Goal: Task Accomplishment & Management: Use online tool/utility

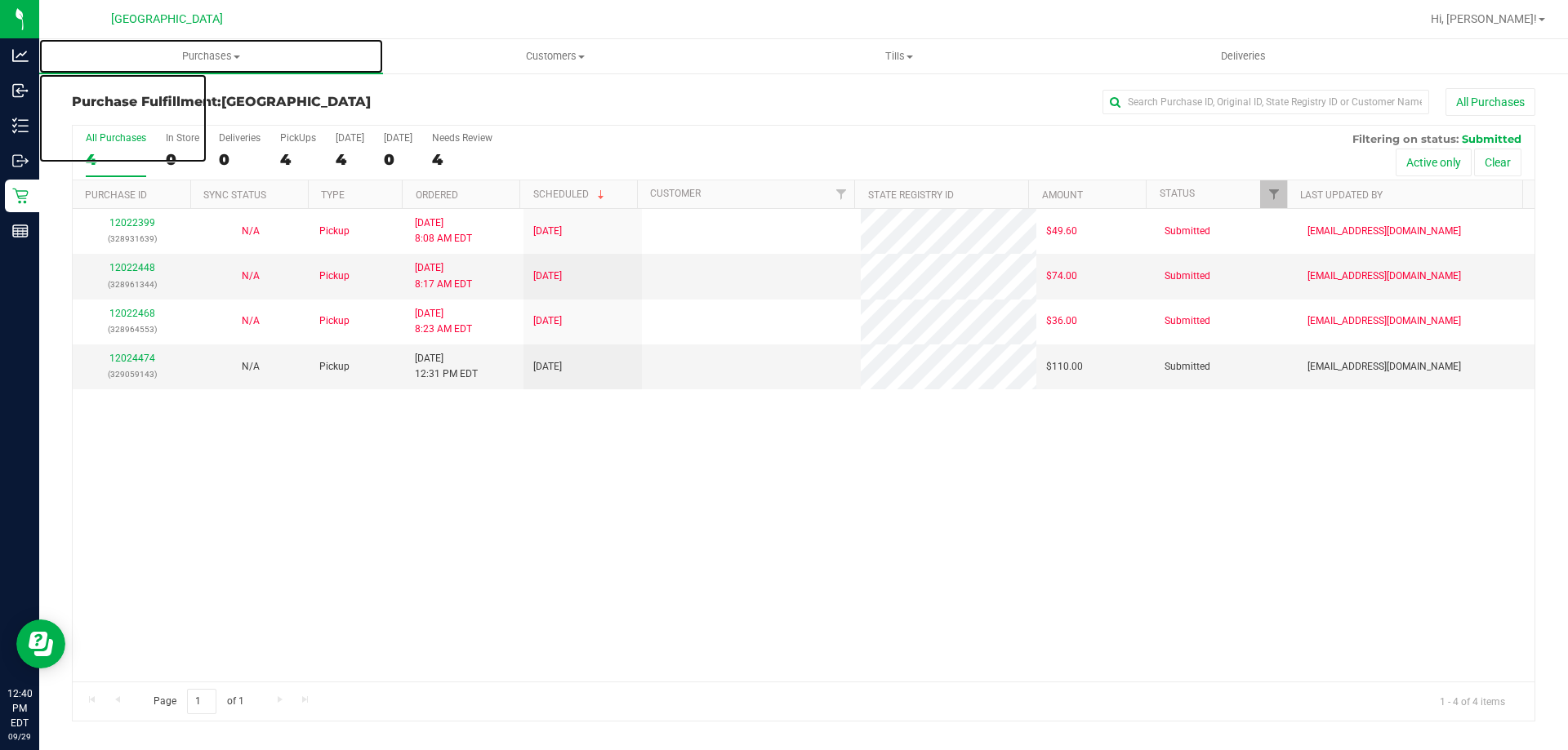
click at [169, 52] on span "Purchases" at bounding box center [211, 56] width 344 height 15
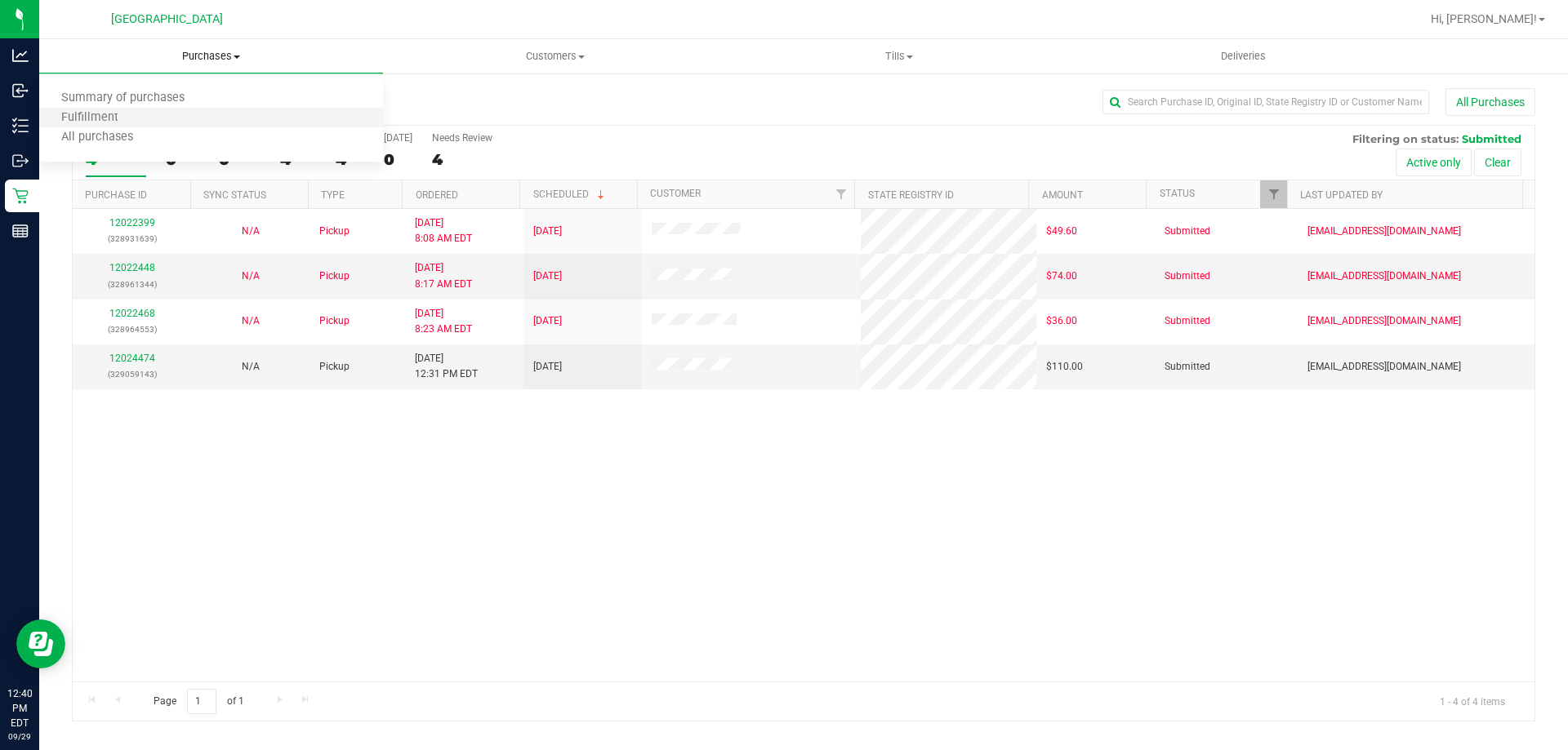
click at [188, 112] on li "Fulfillment" at bounding box center [211, 119] width 344 height 20
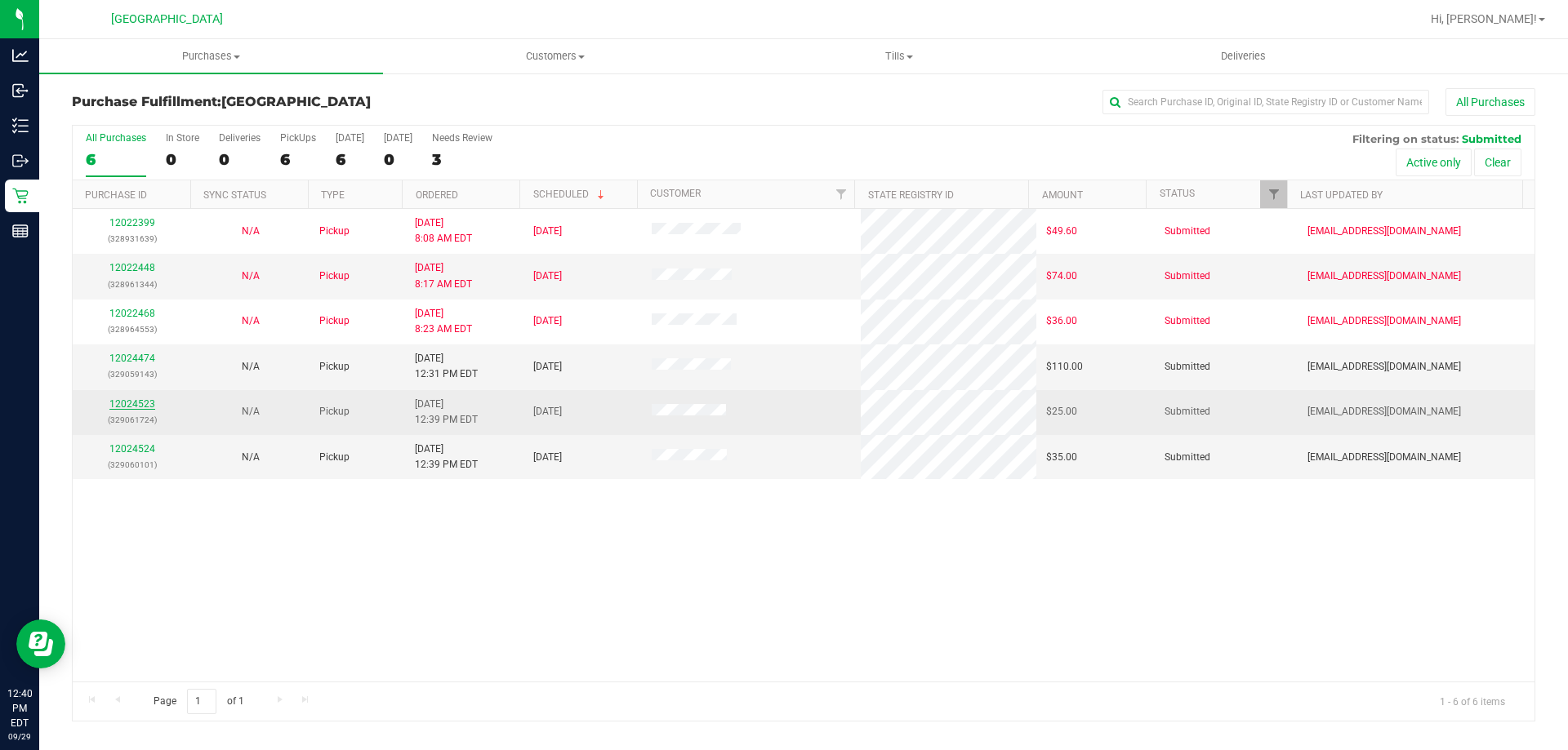
click at [132, 401] on link "12024523" at bounding box center [133, 404] width 46 height 11
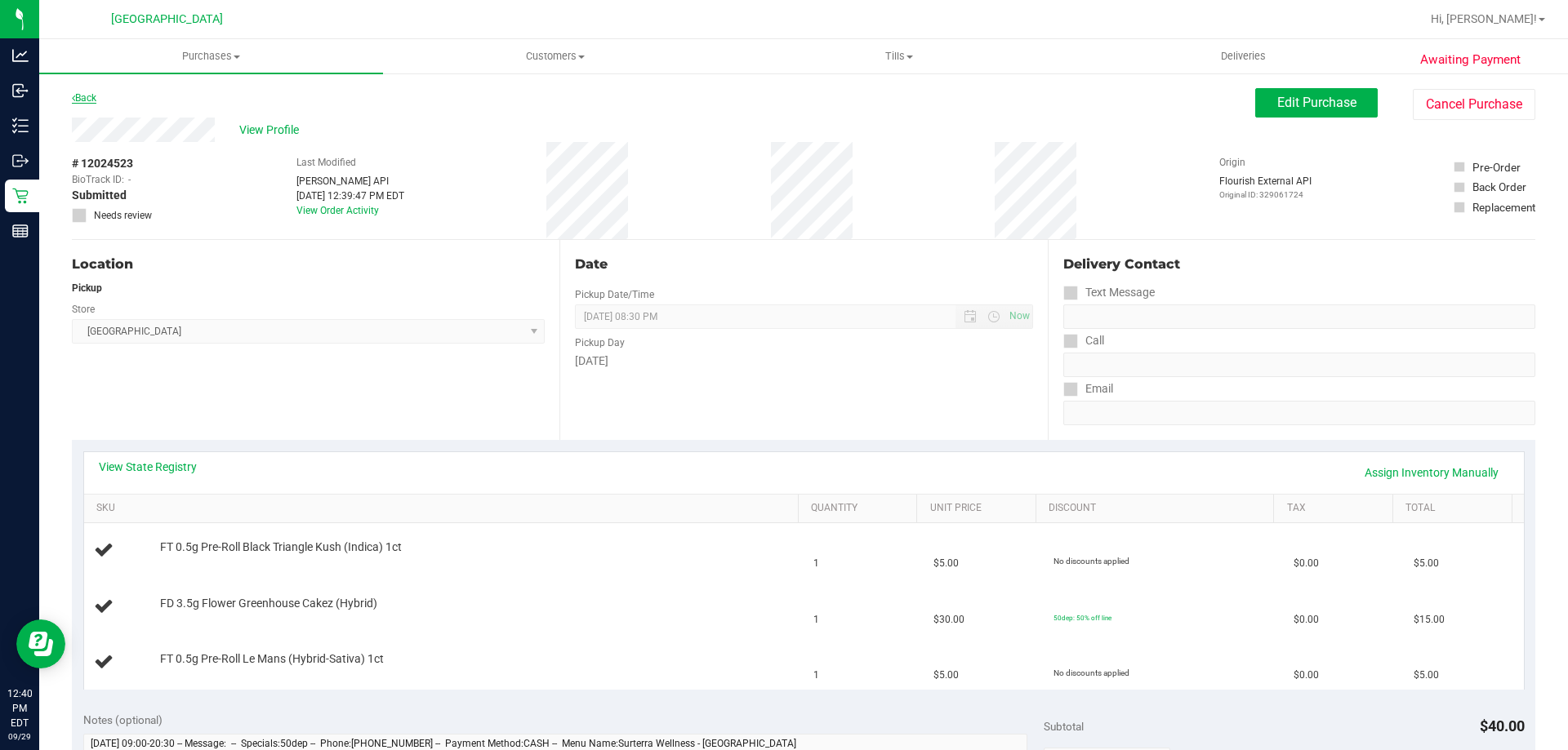
click at [93, 93] on link "Back" at bounding box center [84, 98] width 25 height 11
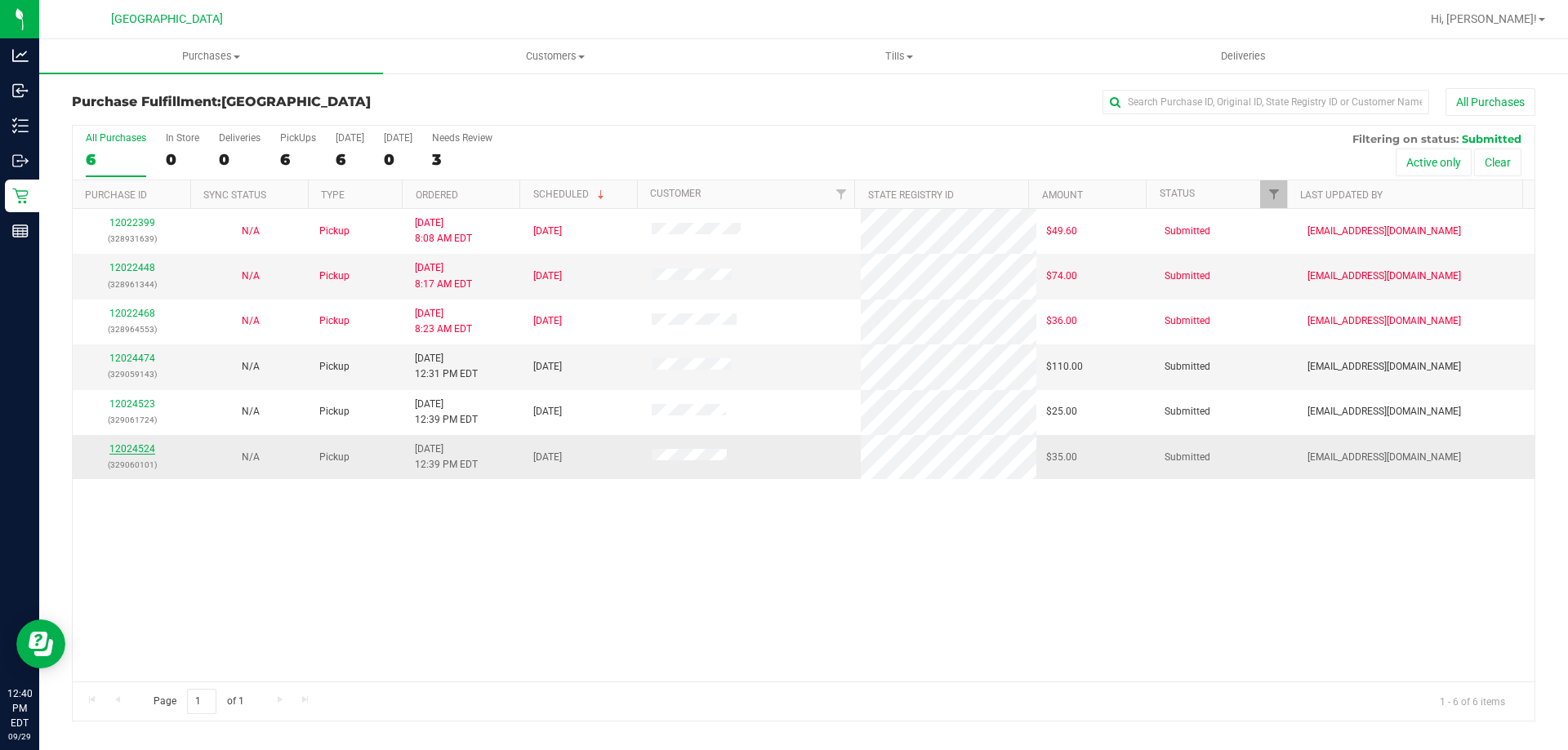
click at [136, 445] on link "12024524" at bounding box center [133, 449] width 46 height 11
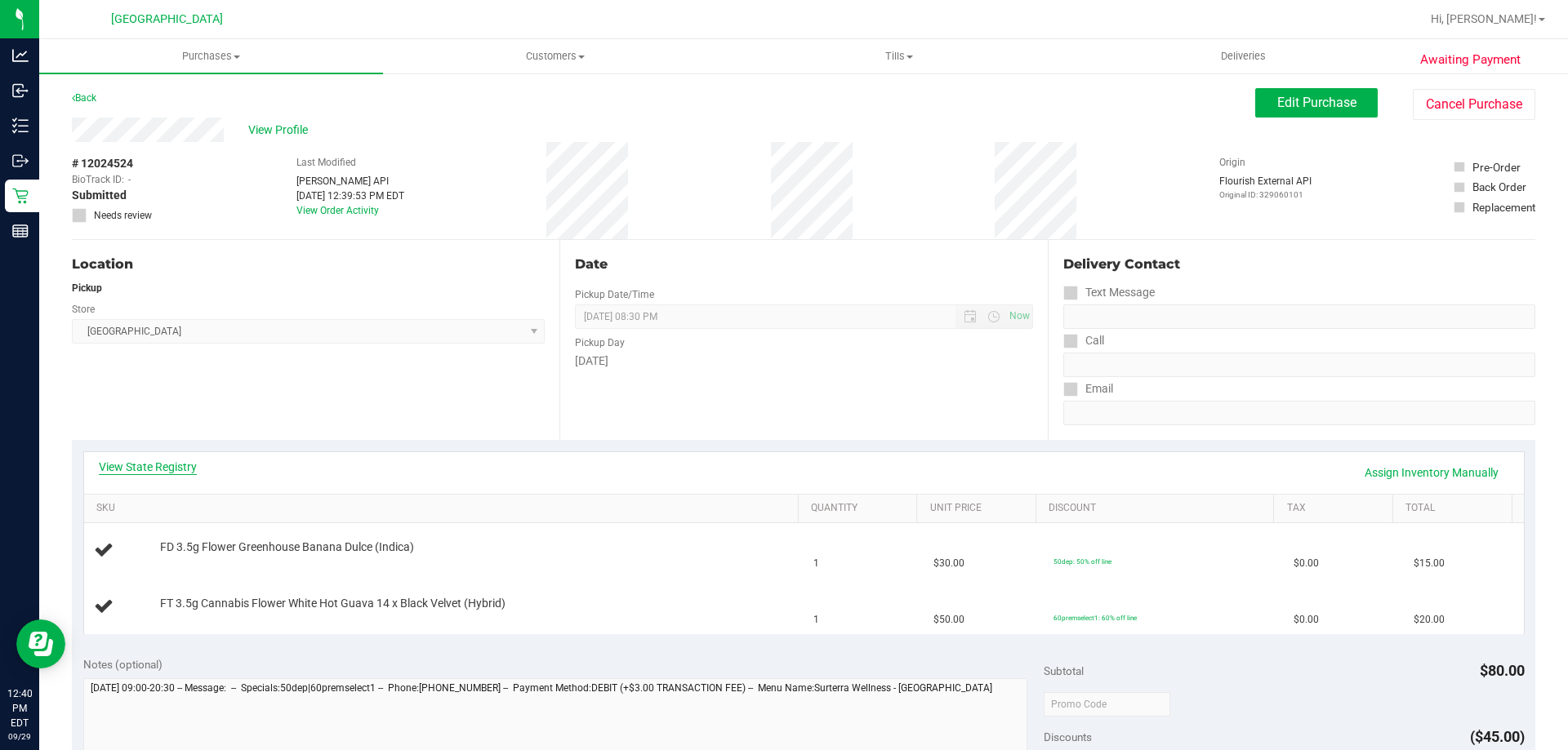
click at [137, 467] on link "View State Registry" at bounding box center [148, 467] width 98 height 16
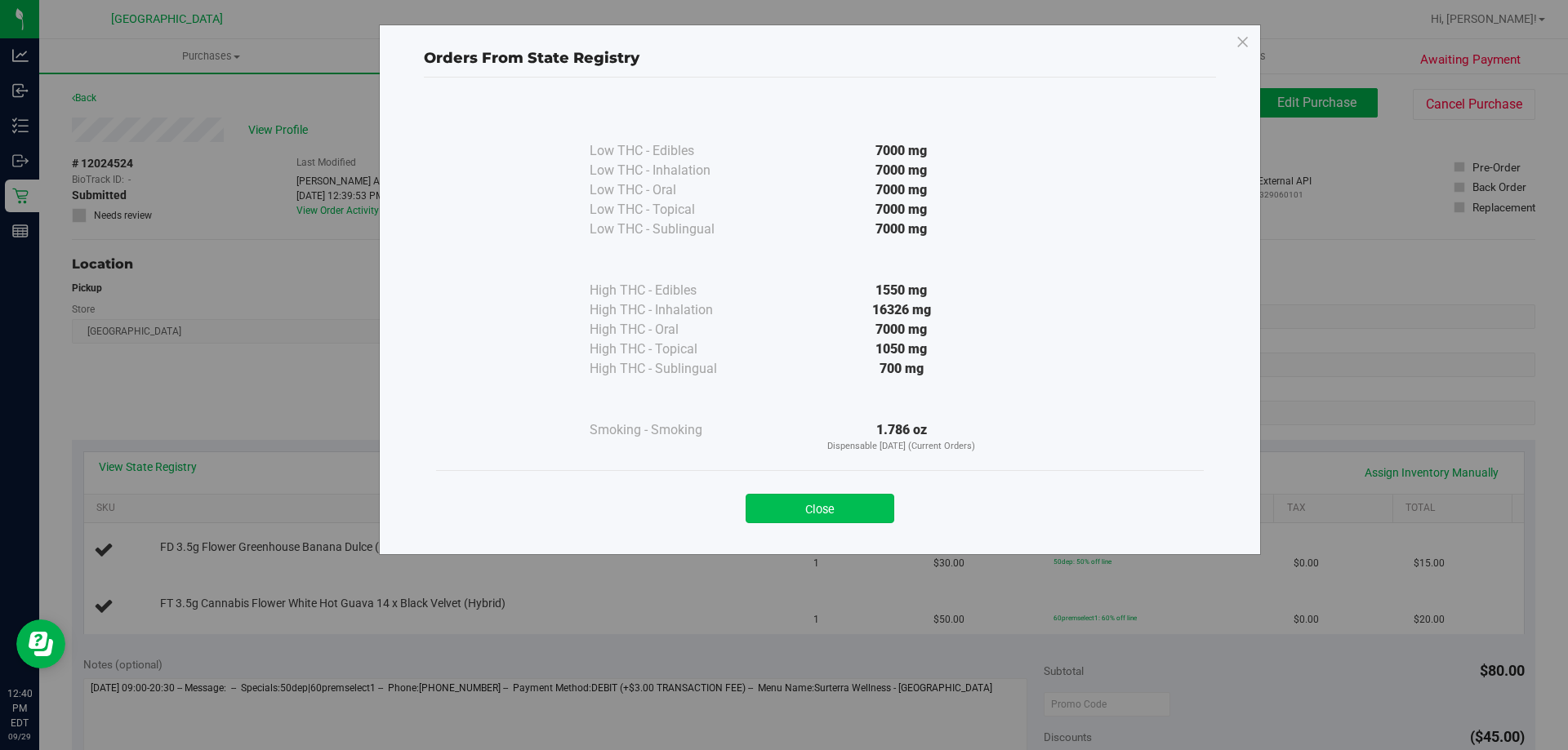
click at [812, 508] on button "Close" at bounding box center [819, 508] width 148 height 29
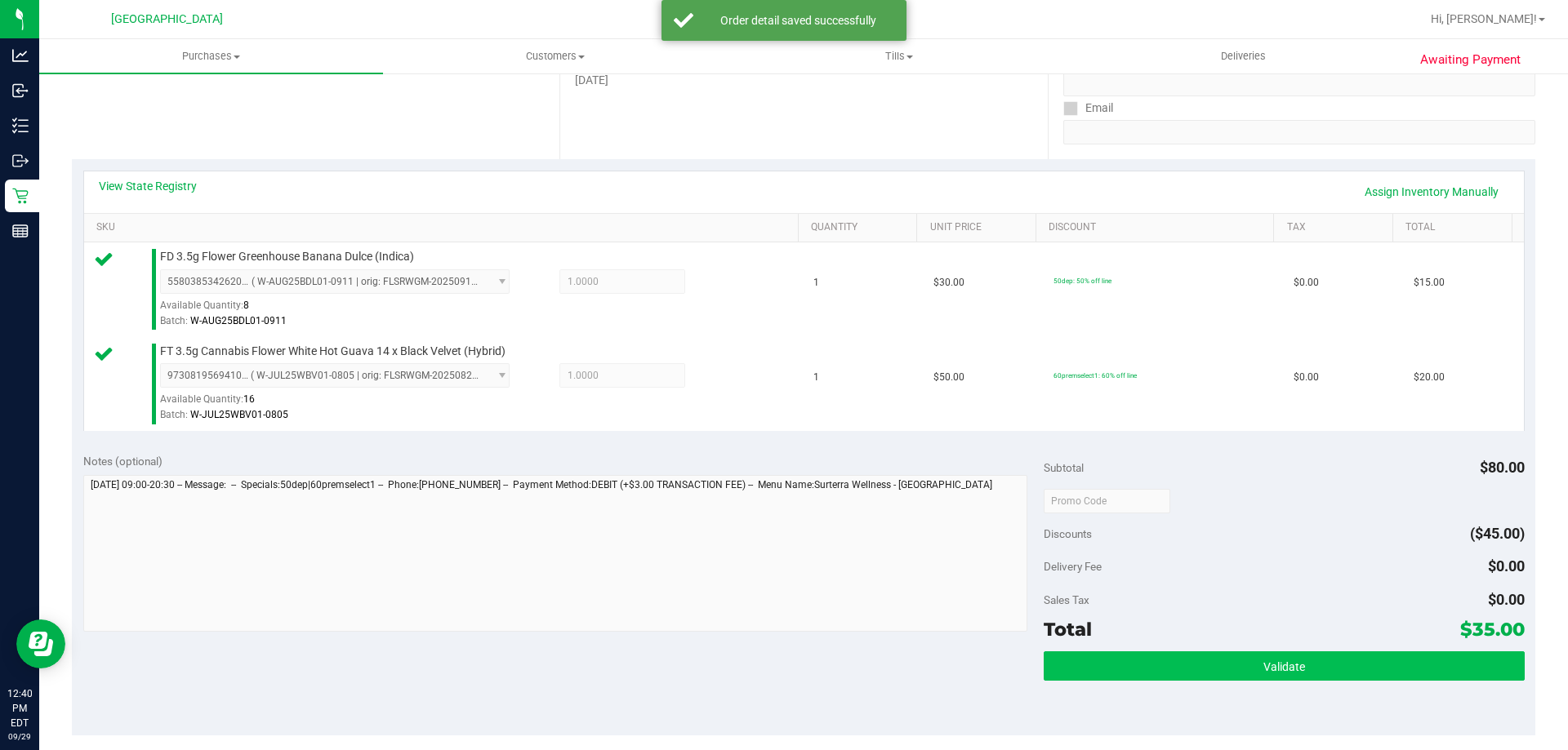
scroll to position [409, 0]
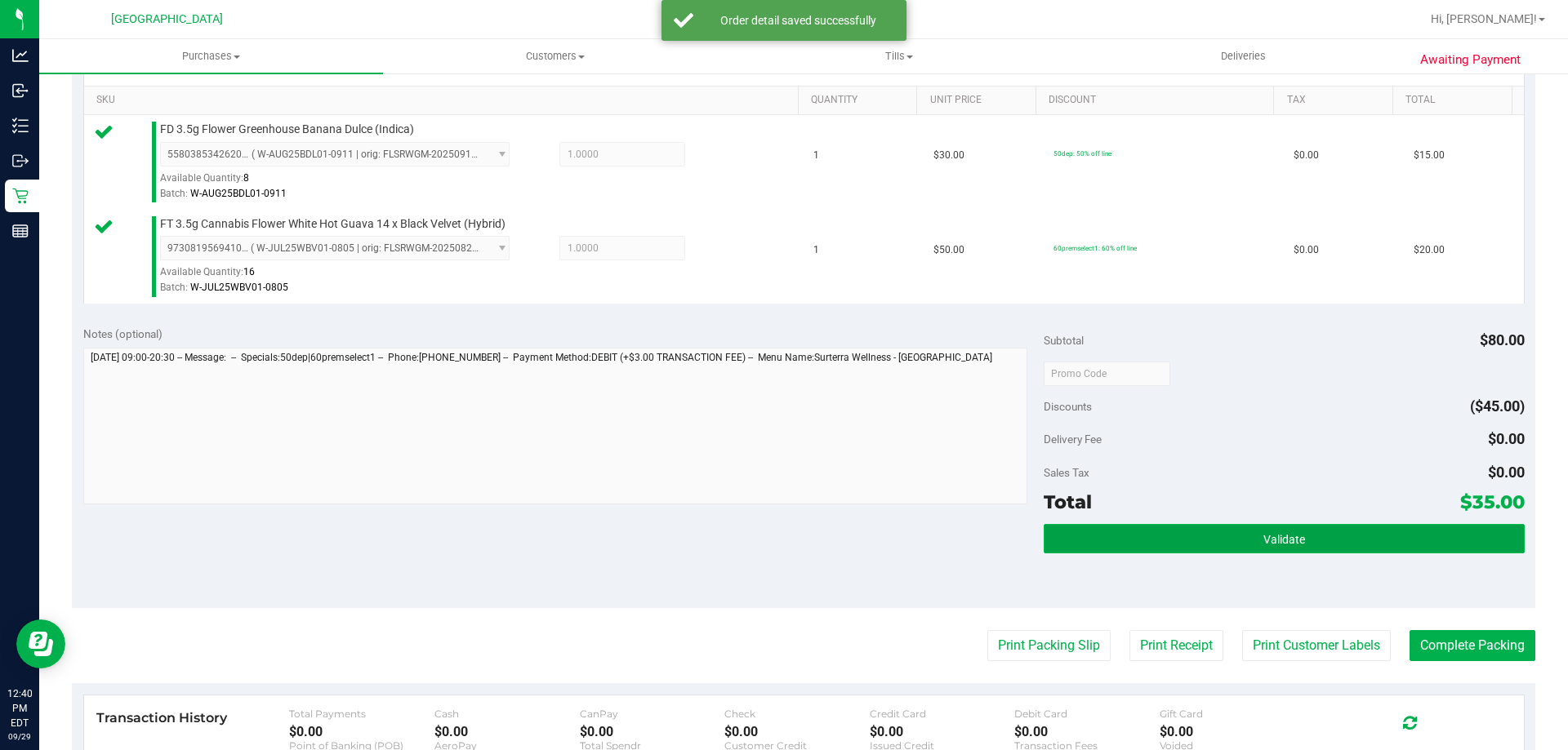
click at [1209, 548] on button "Validate" at bounding box center [1283, 539] width 480 height 29
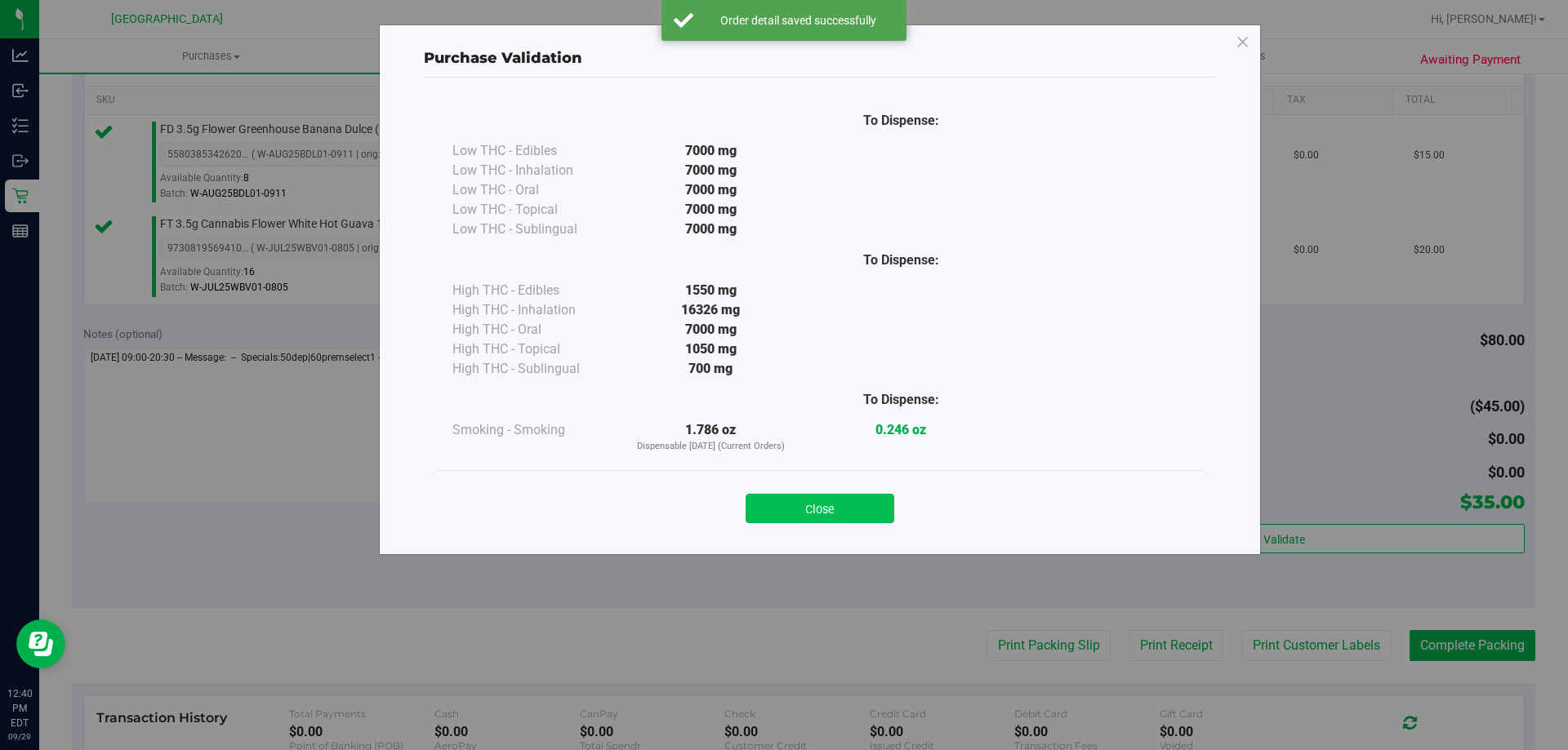
click at [841, 503] on button "Close" at bounding box center [819, 508] width 148 height 29
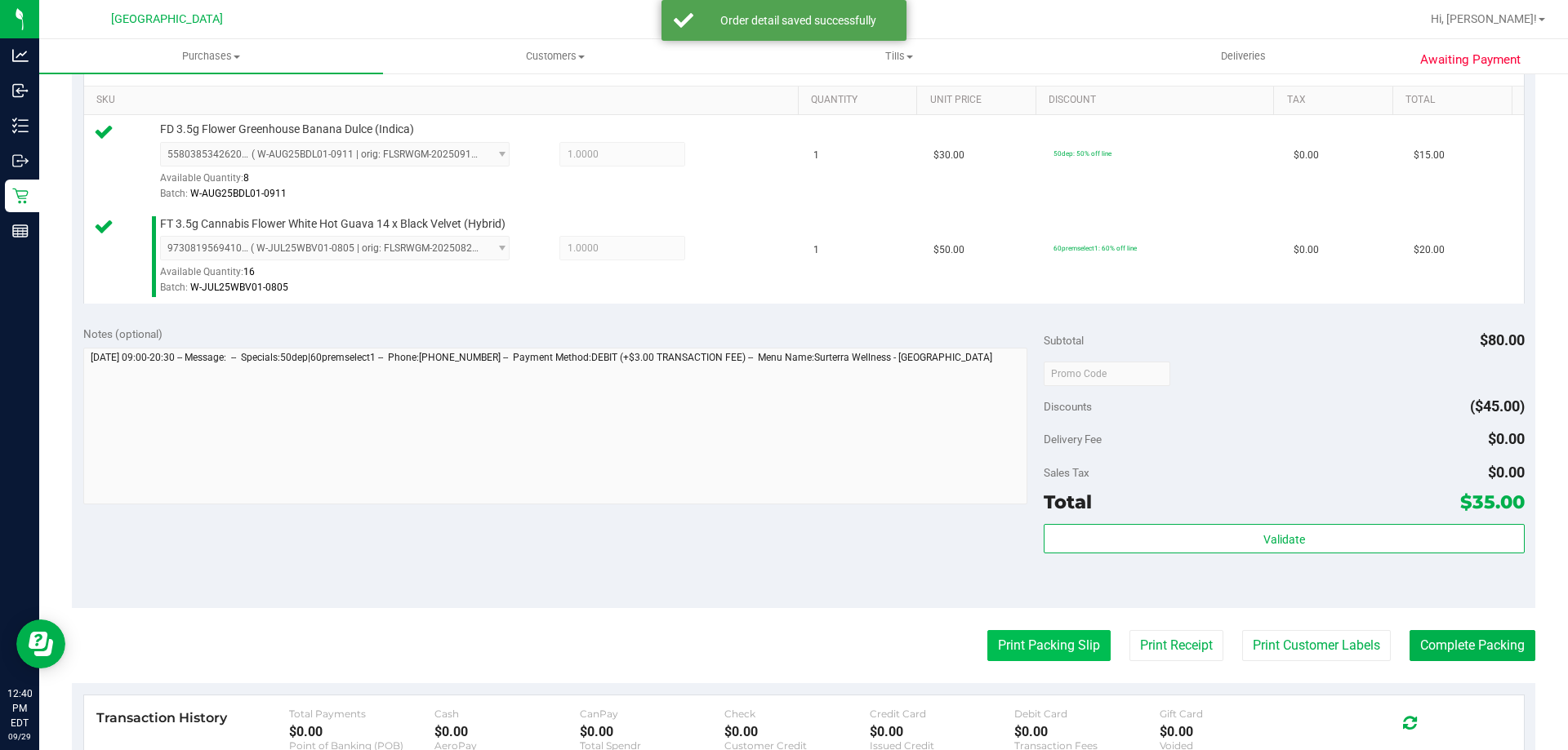
click at [997, 644] on button "Print Packing Slip" at bounding box center [1049, 646] width 124 height 31
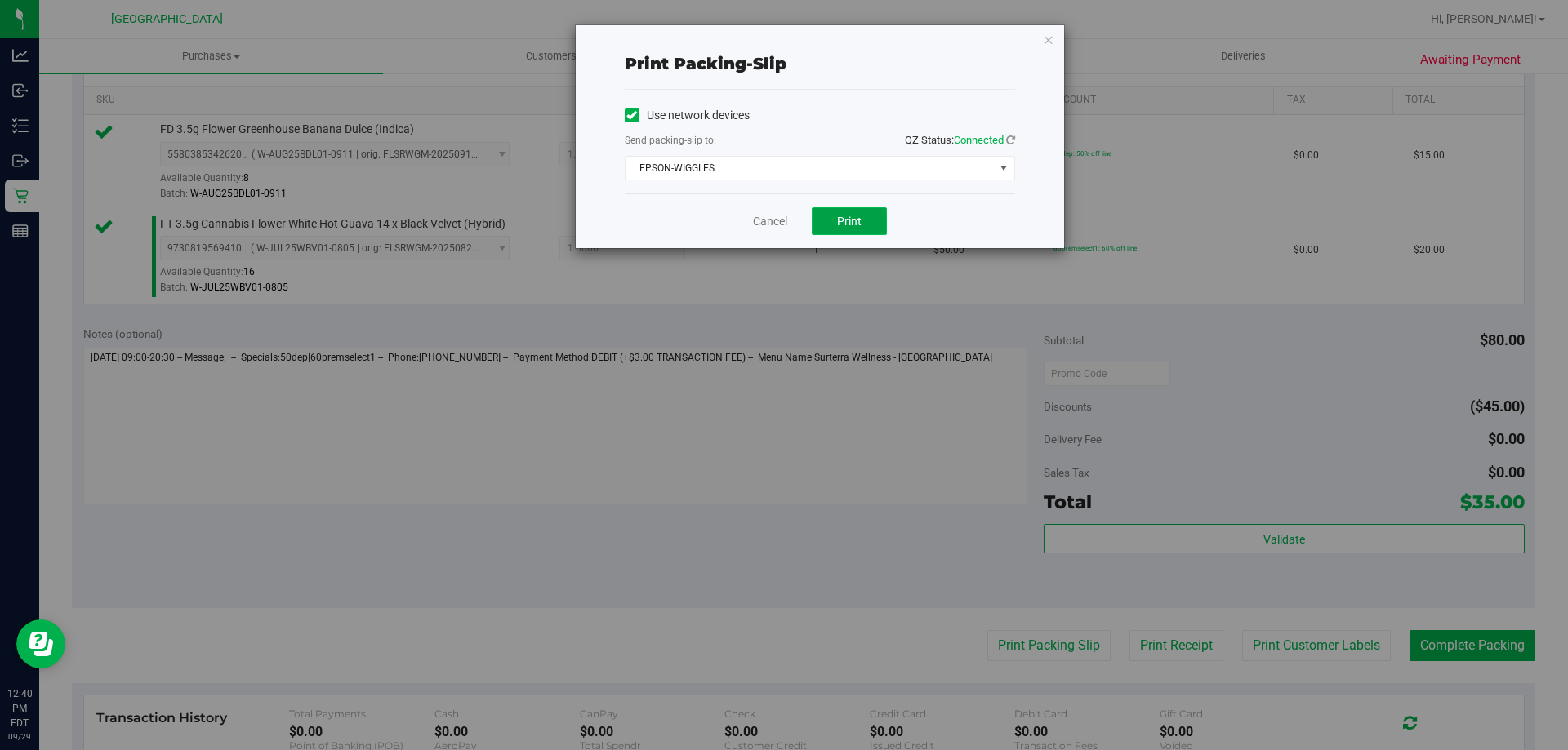
click at [843, 232] on button "Print" at bounding box center [849, 221] width 75 height 28
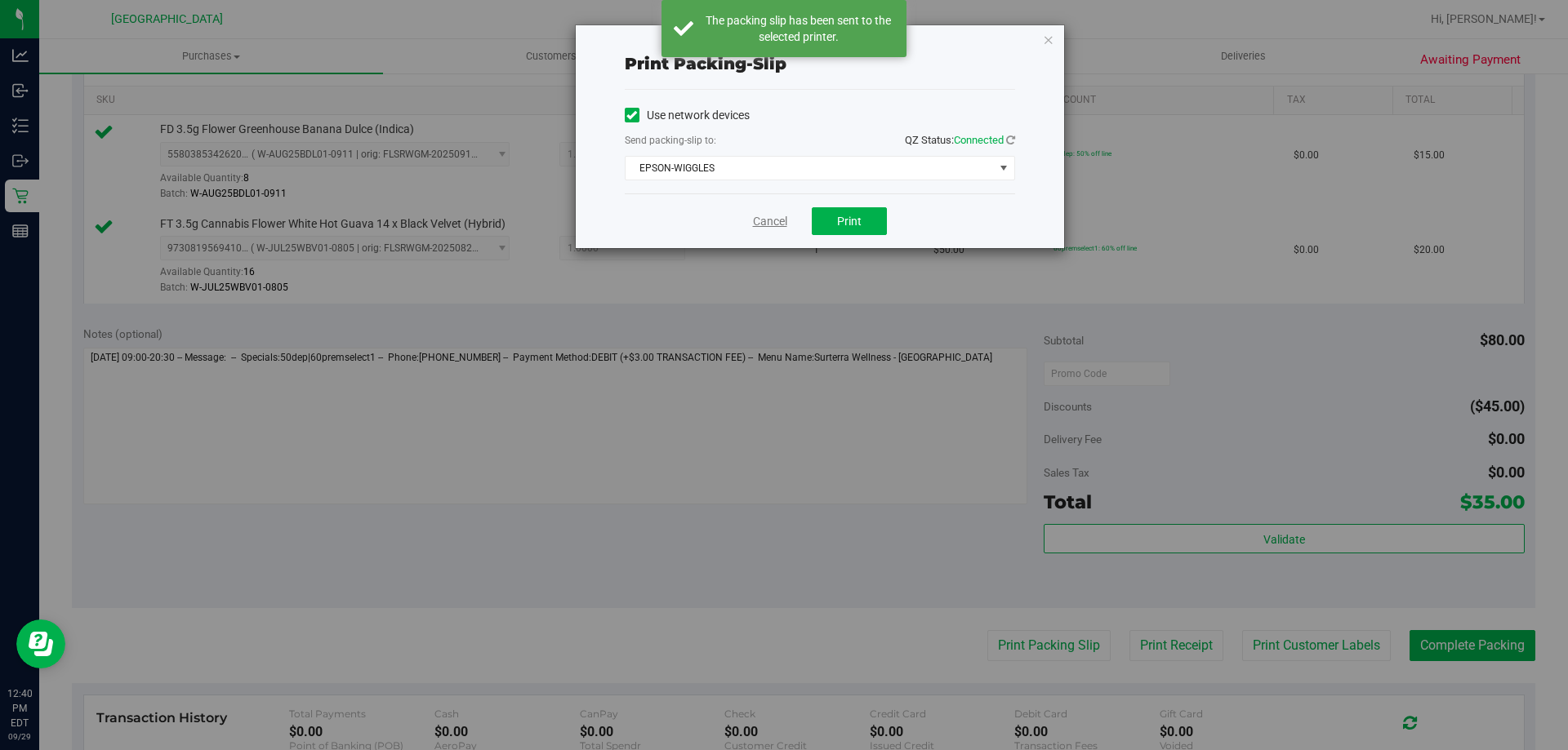
click at [779, 224] on link "Cancel" at bounding box center [770, 221] width 34 height 17
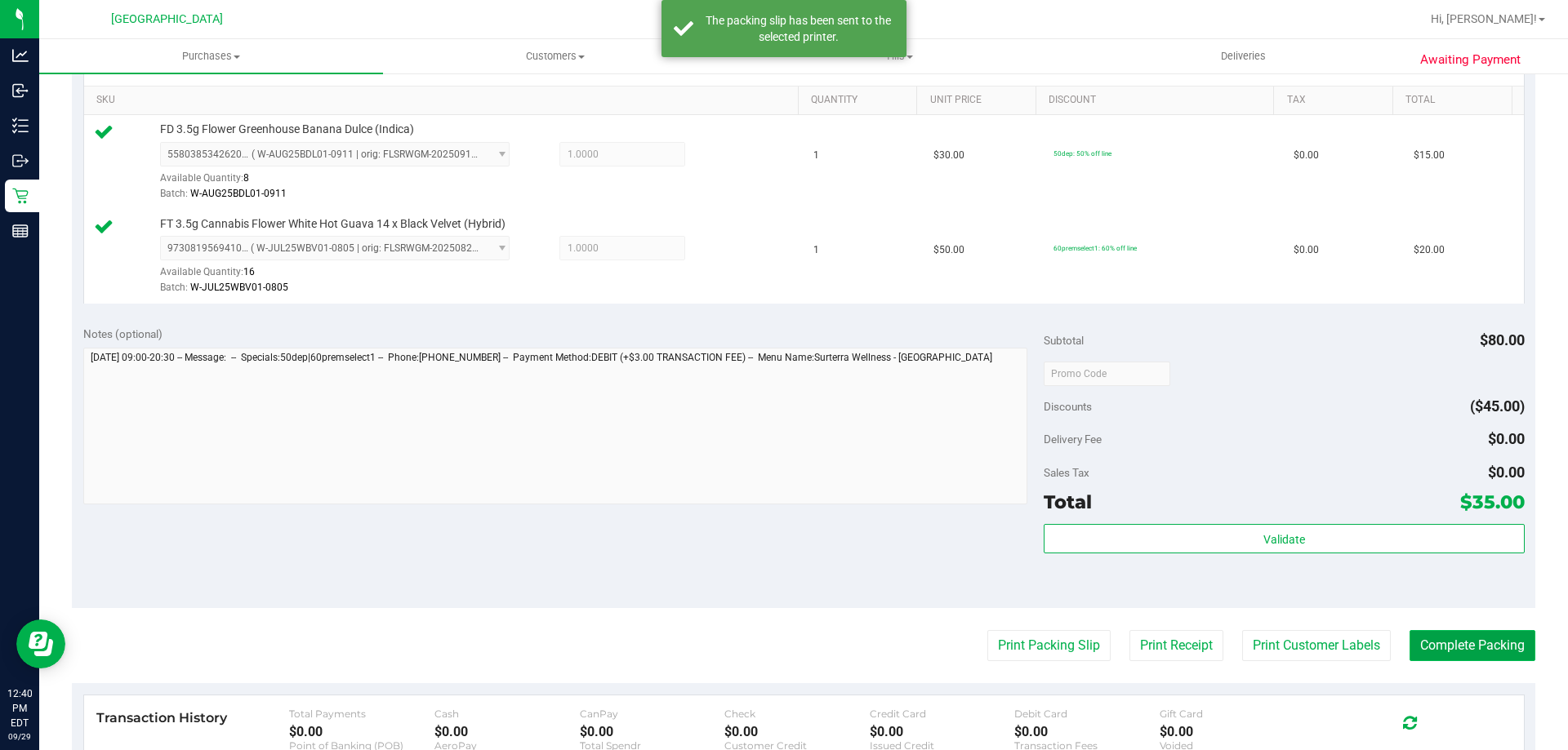
click at [1471, 648] on button "Complete Packing" at bounding box center [1472, 646] width 126 height 31
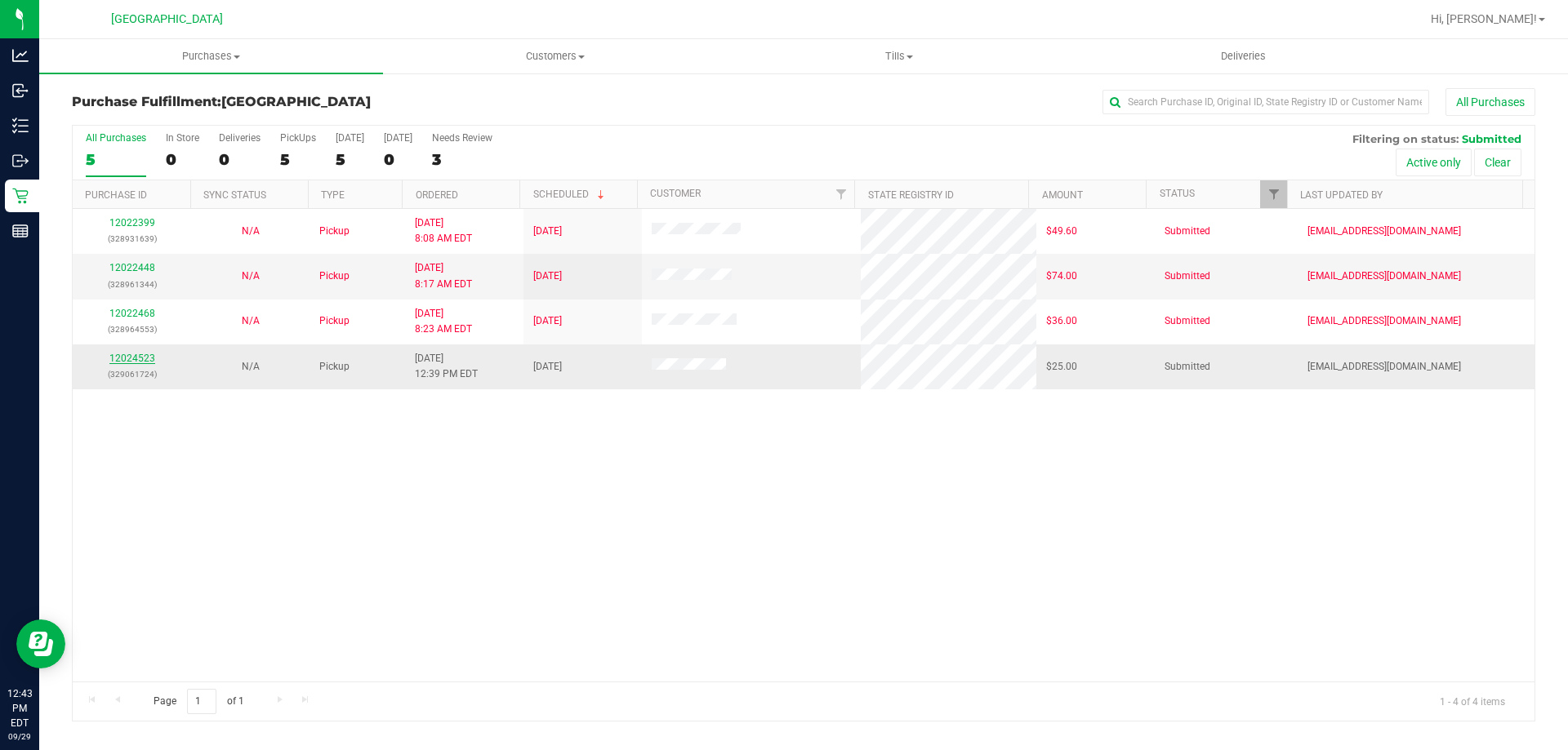
click at [133, 354] on link "12024523" at bounding box center [133, 359] width 46 height 11
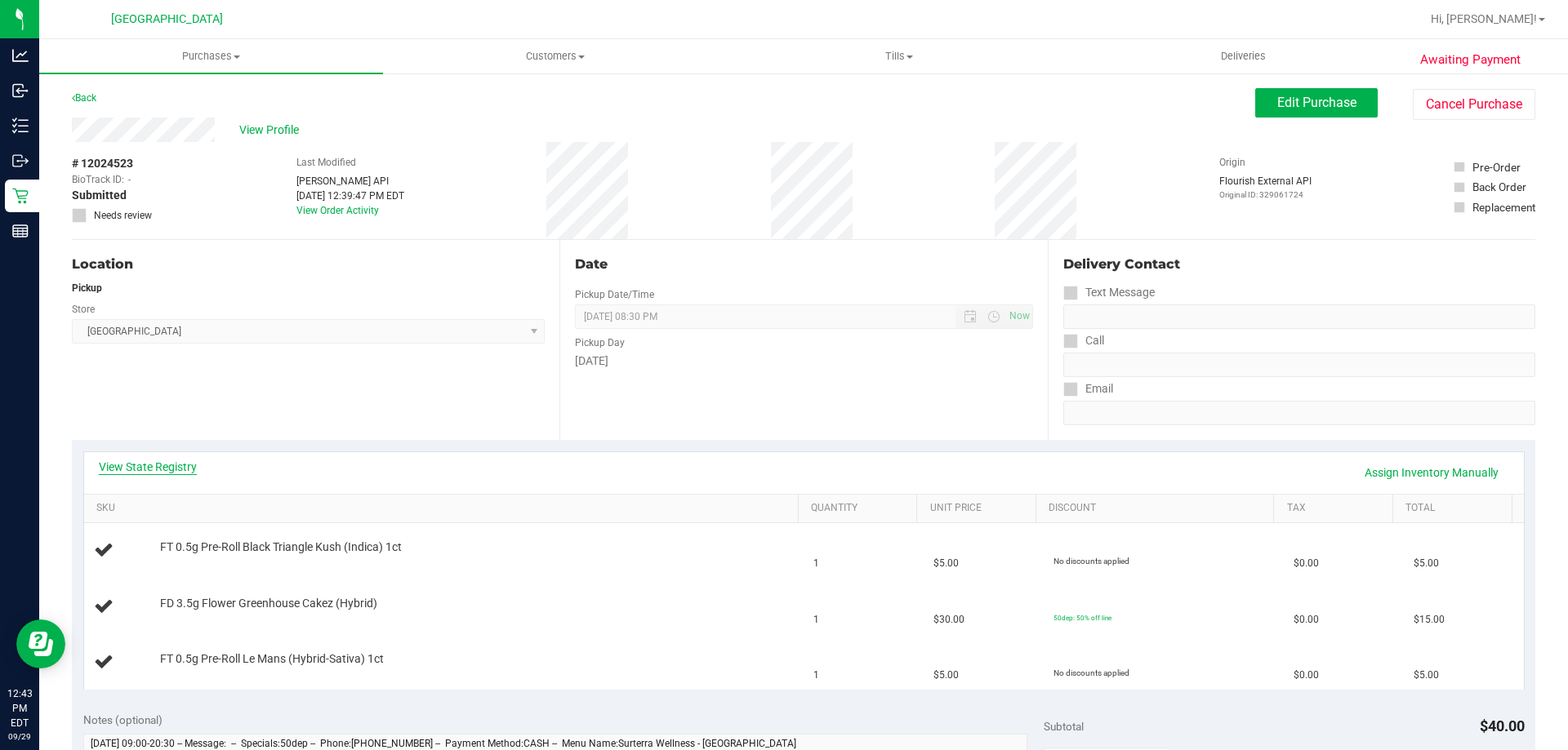
click at [150, 463] on link "View State Registry" at bounding box center [148, 467] width 98 height 16
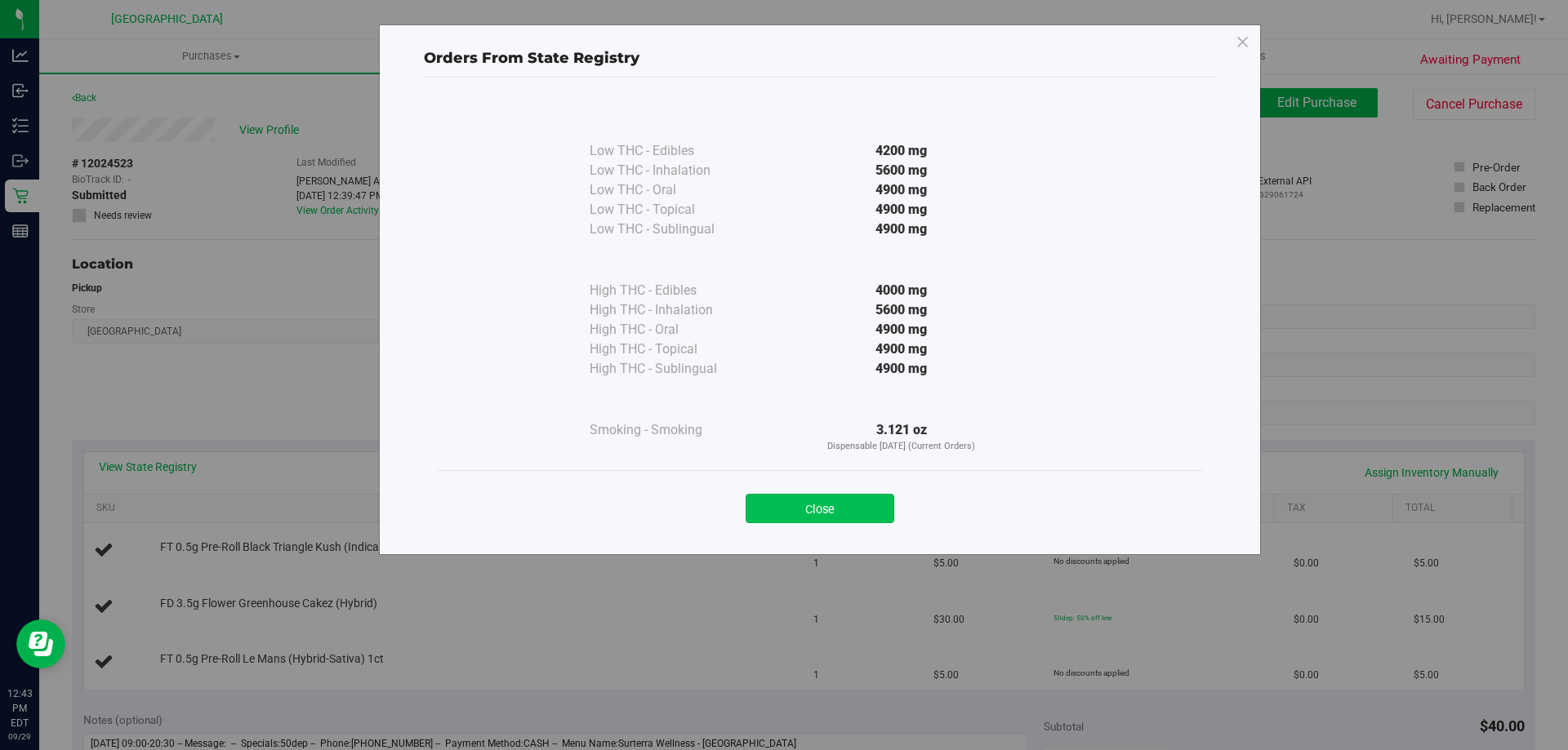
click at [813, 507] on button "Close" at bounding box center [819, 508] width 148 height 29
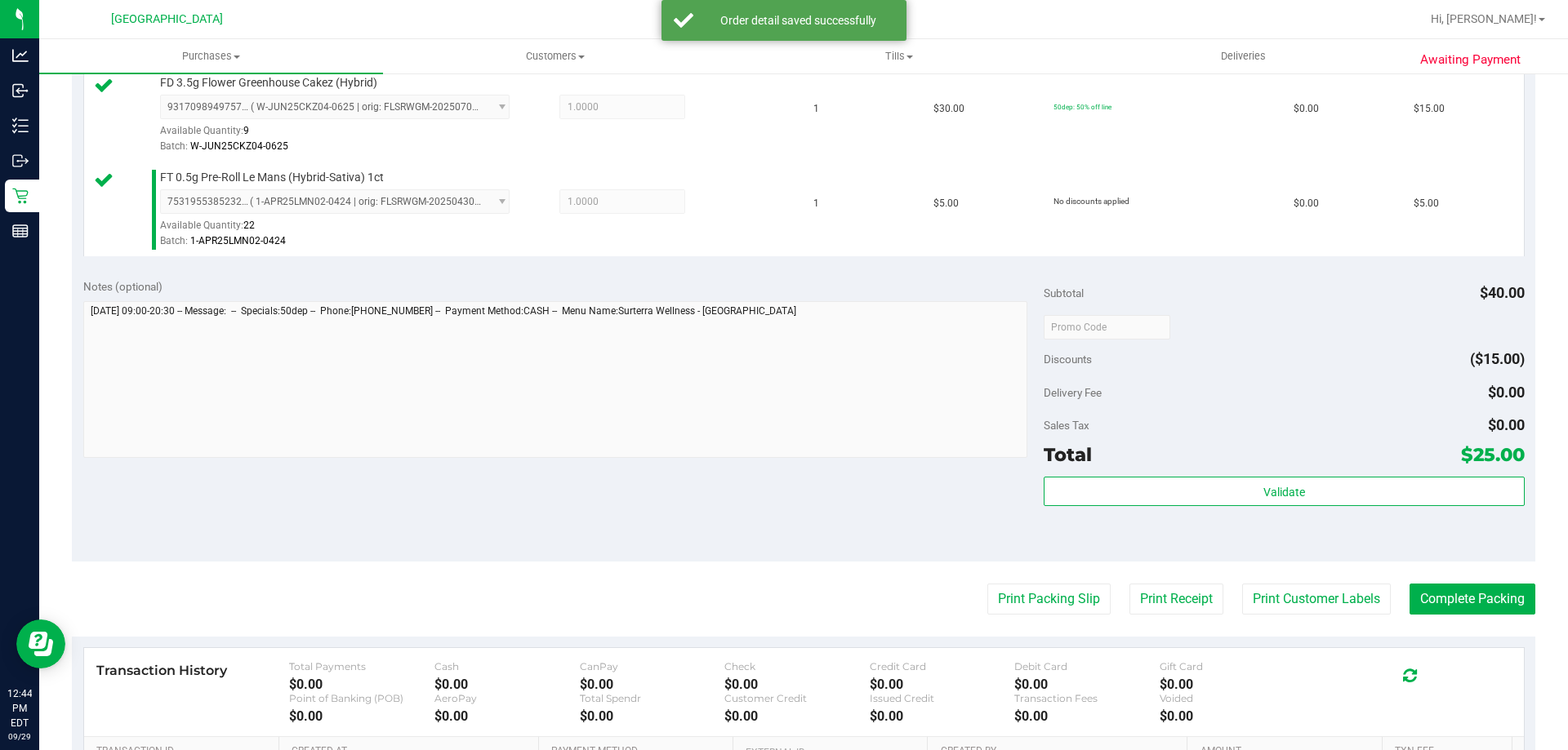
scroll to position [653, 0]
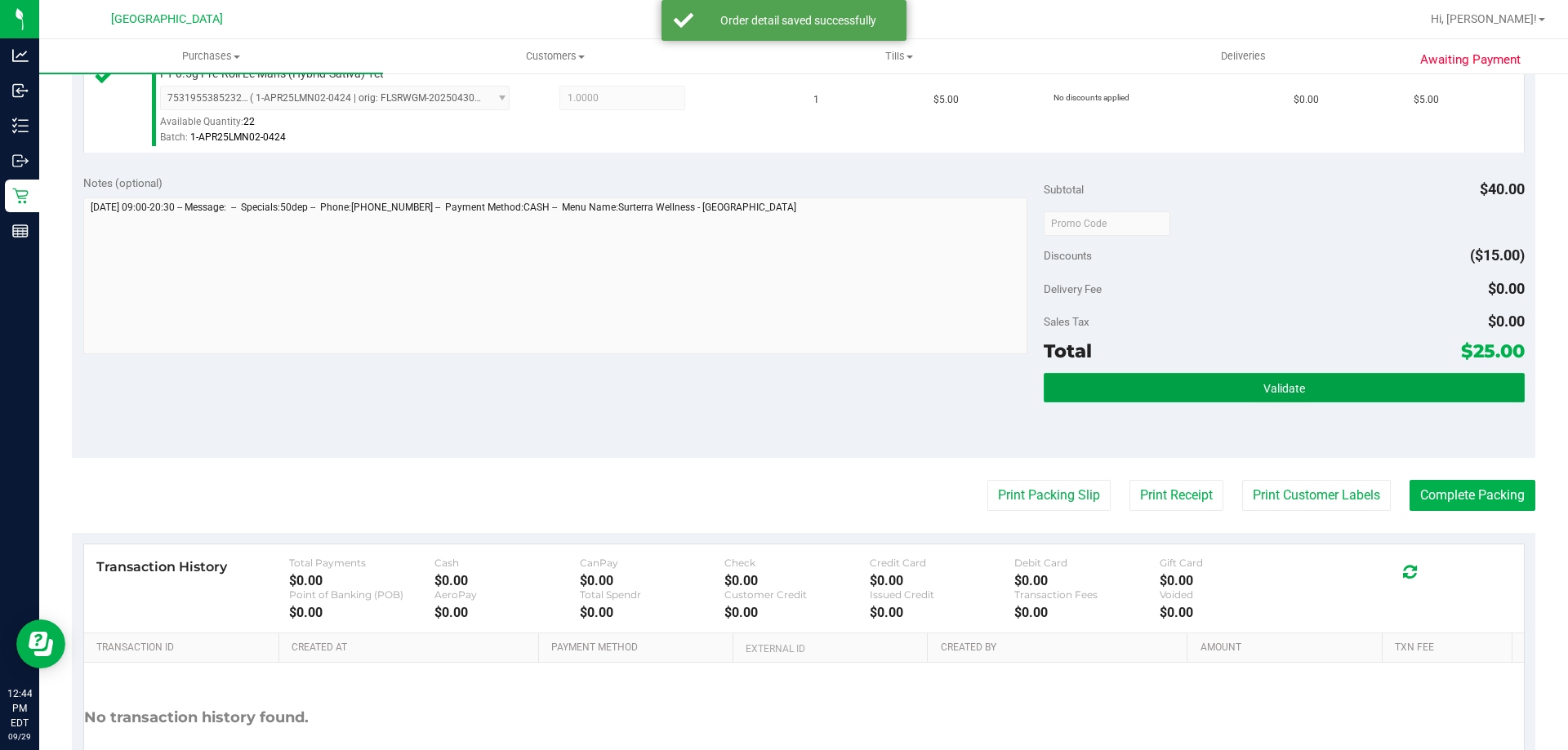
click at [1210, 381] on button "Validate" at bounding box center [1283, 388] width 480 height 29
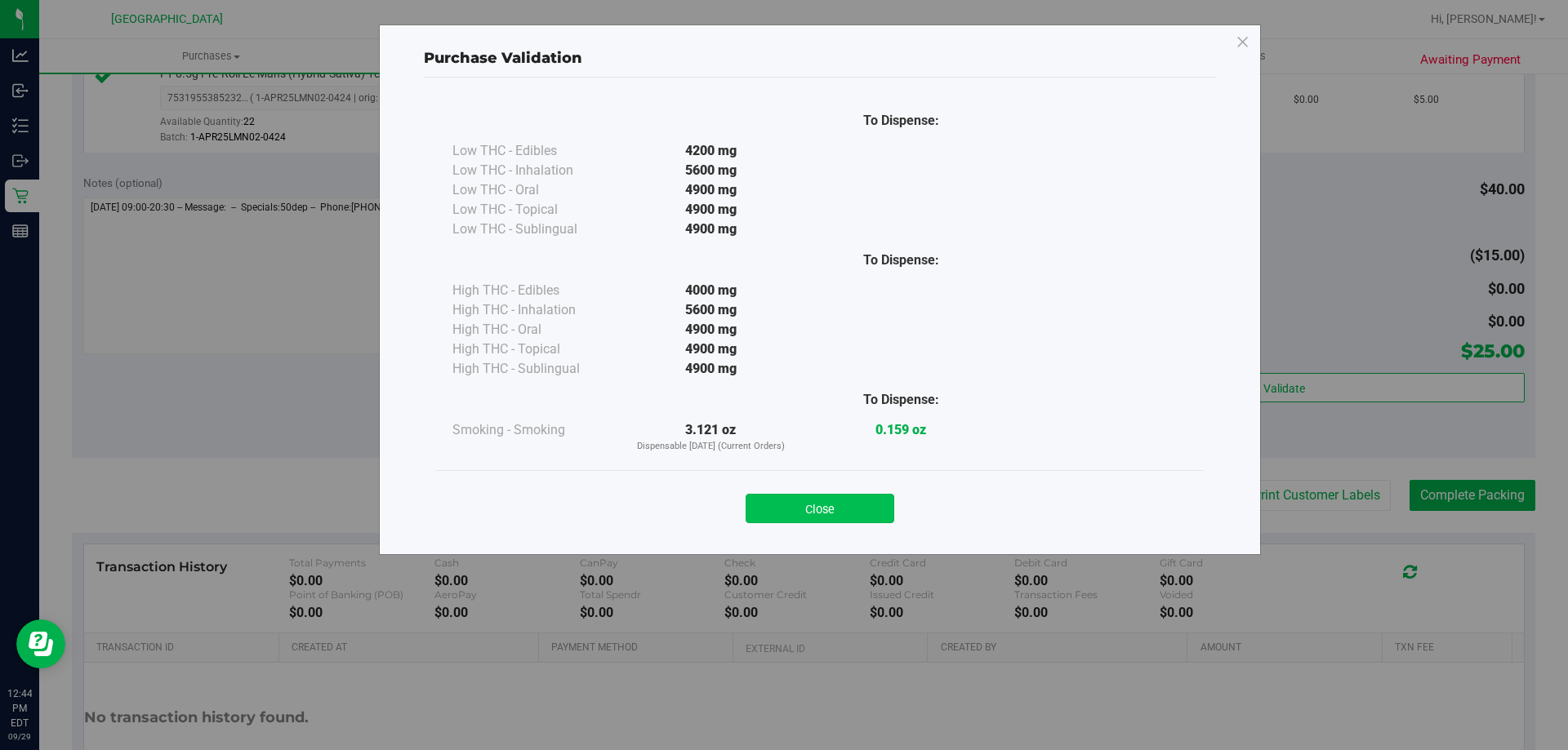
click at [795, 501] on button "Close" at bounding box center [819, 508] width 148 height 29
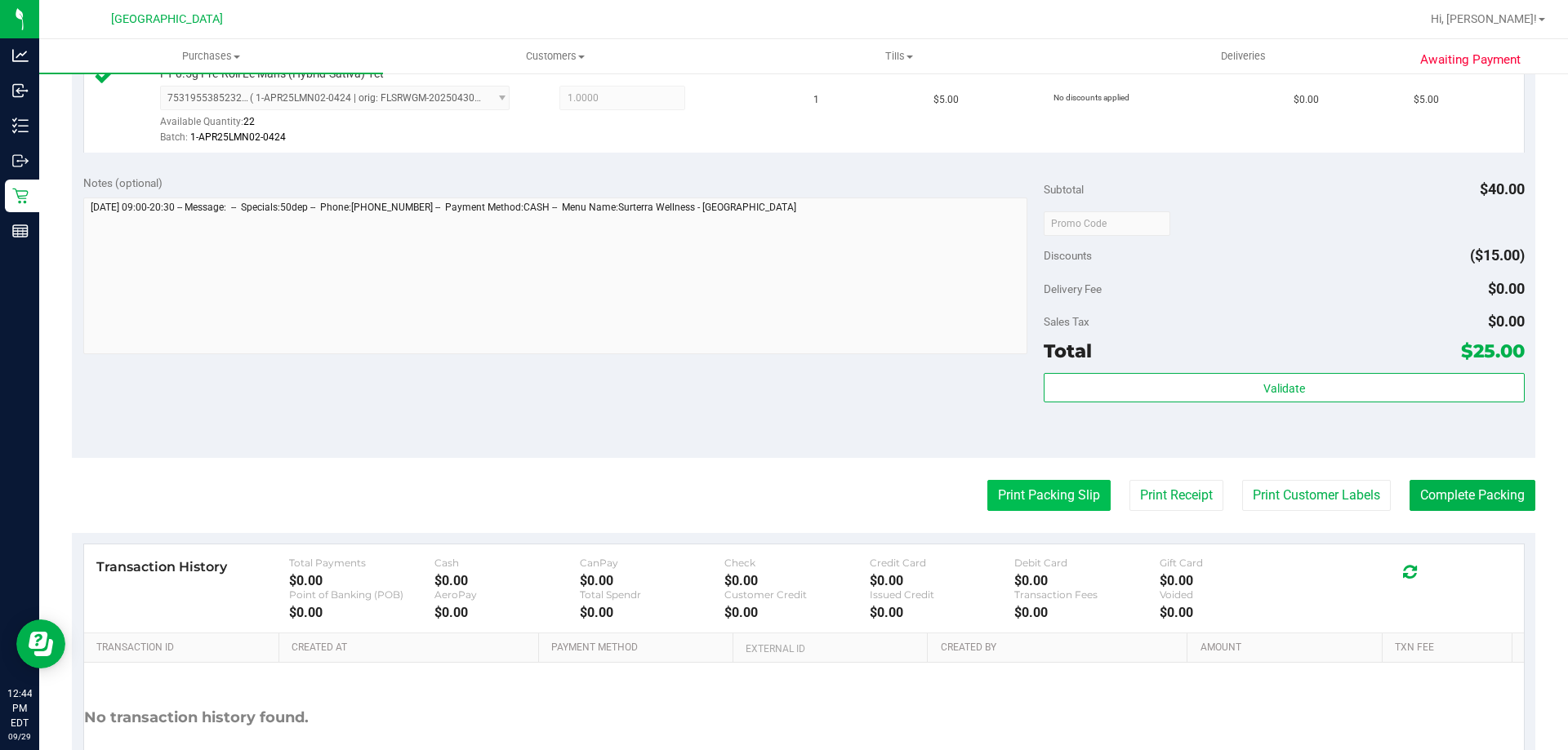
click at [995, 488] on button "Print Packing Slip" at bounding box center [1049, 495] width 124 height 31
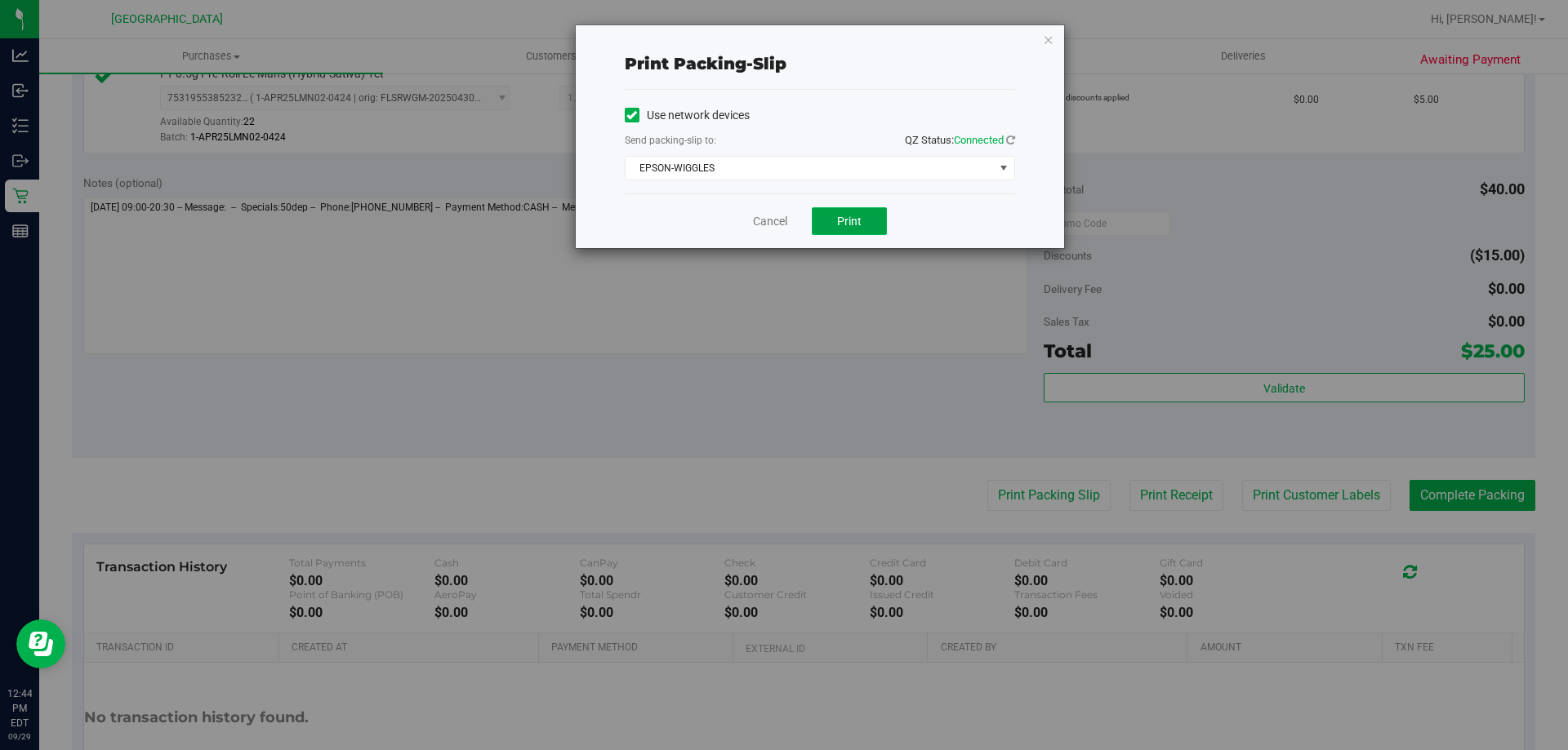
click at [824, 219] on button "Print" at bounding box center [849, 221] width 75 height 28
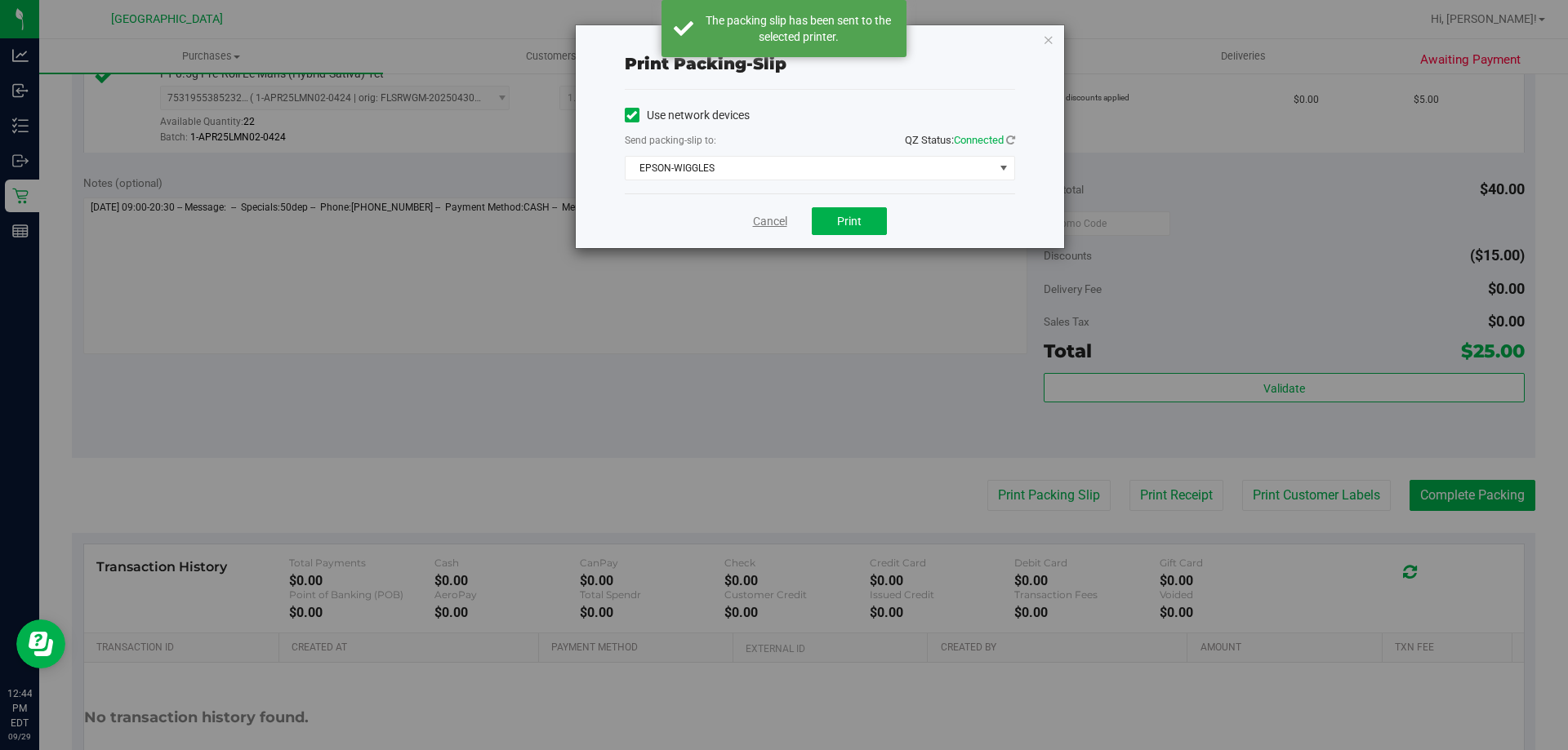
click at [765, 223] on link "Cancel" at bounding box center [770, 221] width 34 height 17
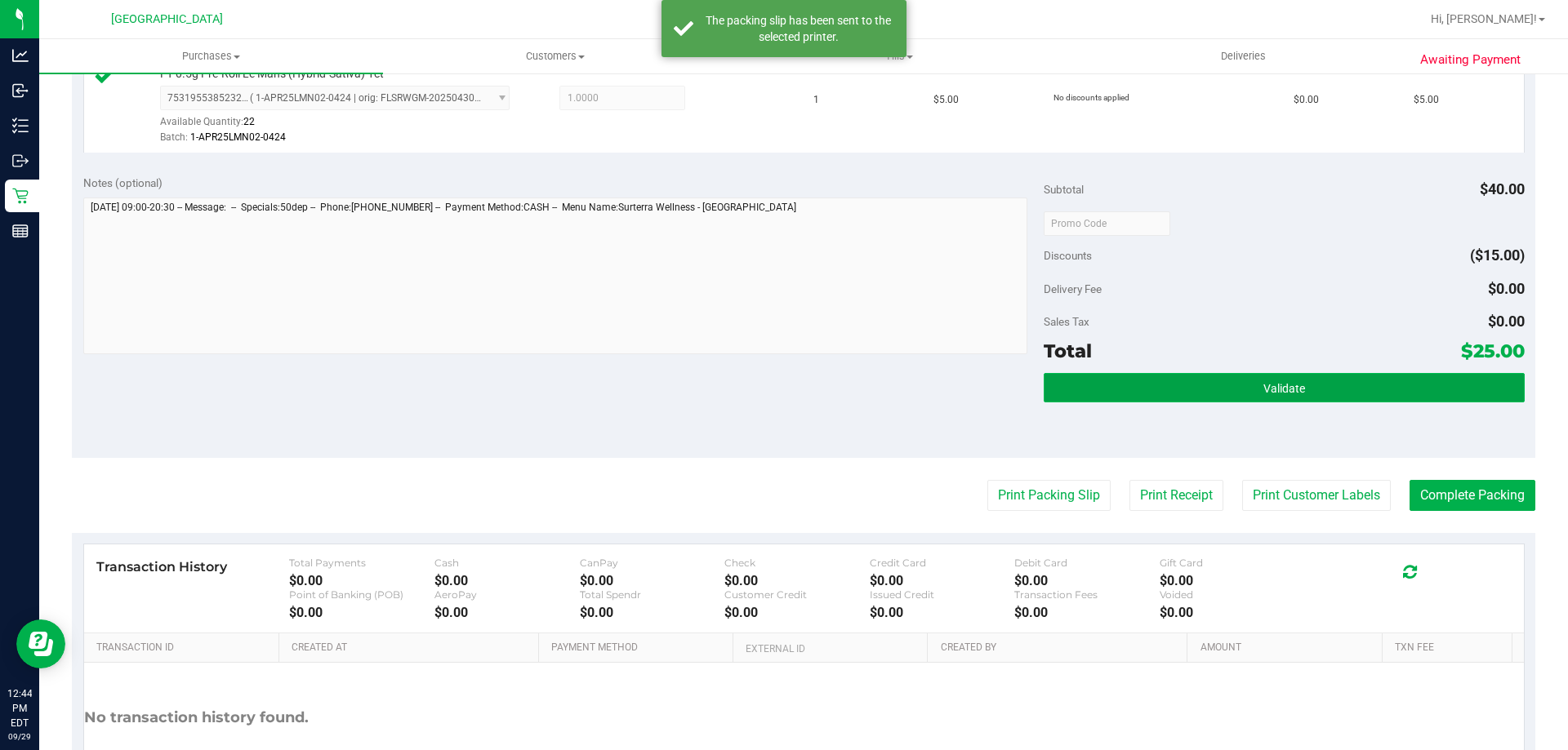
click at [1390, 394] on button "Validate" at bounding box center [1283, 388] width 480 height 29
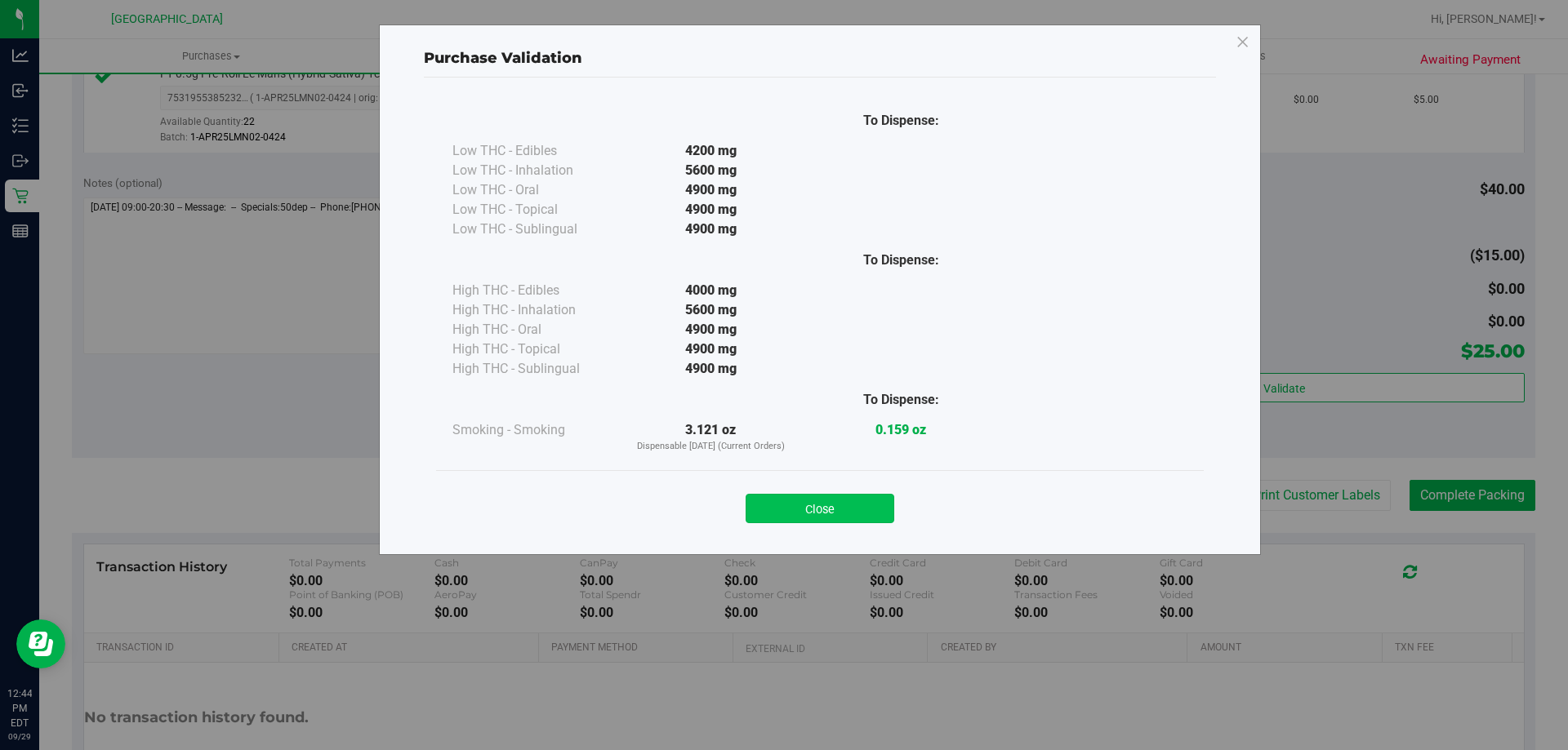
click at [847, 513] on button "Close" at bounding box center [819, 508] width 148 height 29
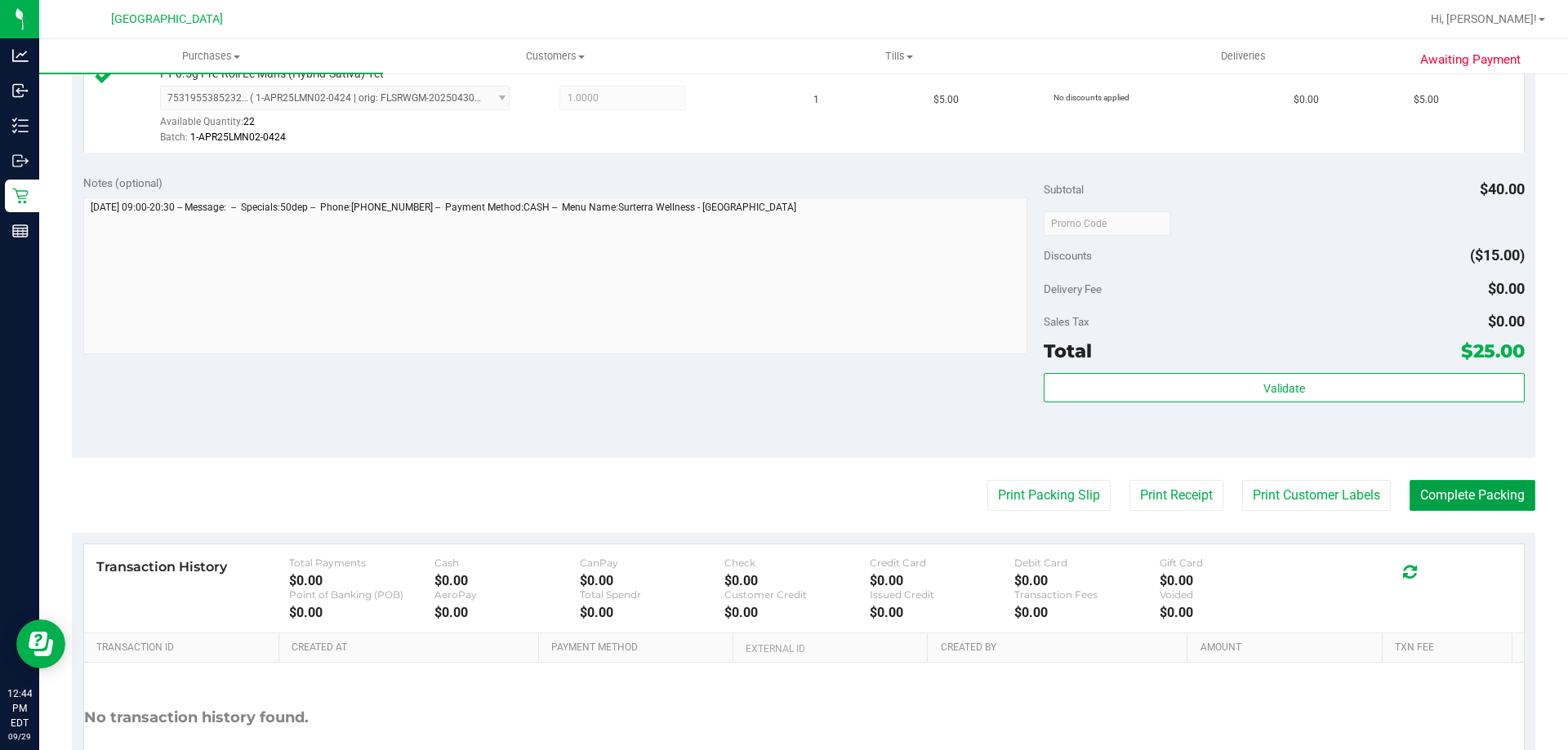
click at [1412, 488] on button "Complete Packing" at bounding box center [1472, 495] width 126 height 31
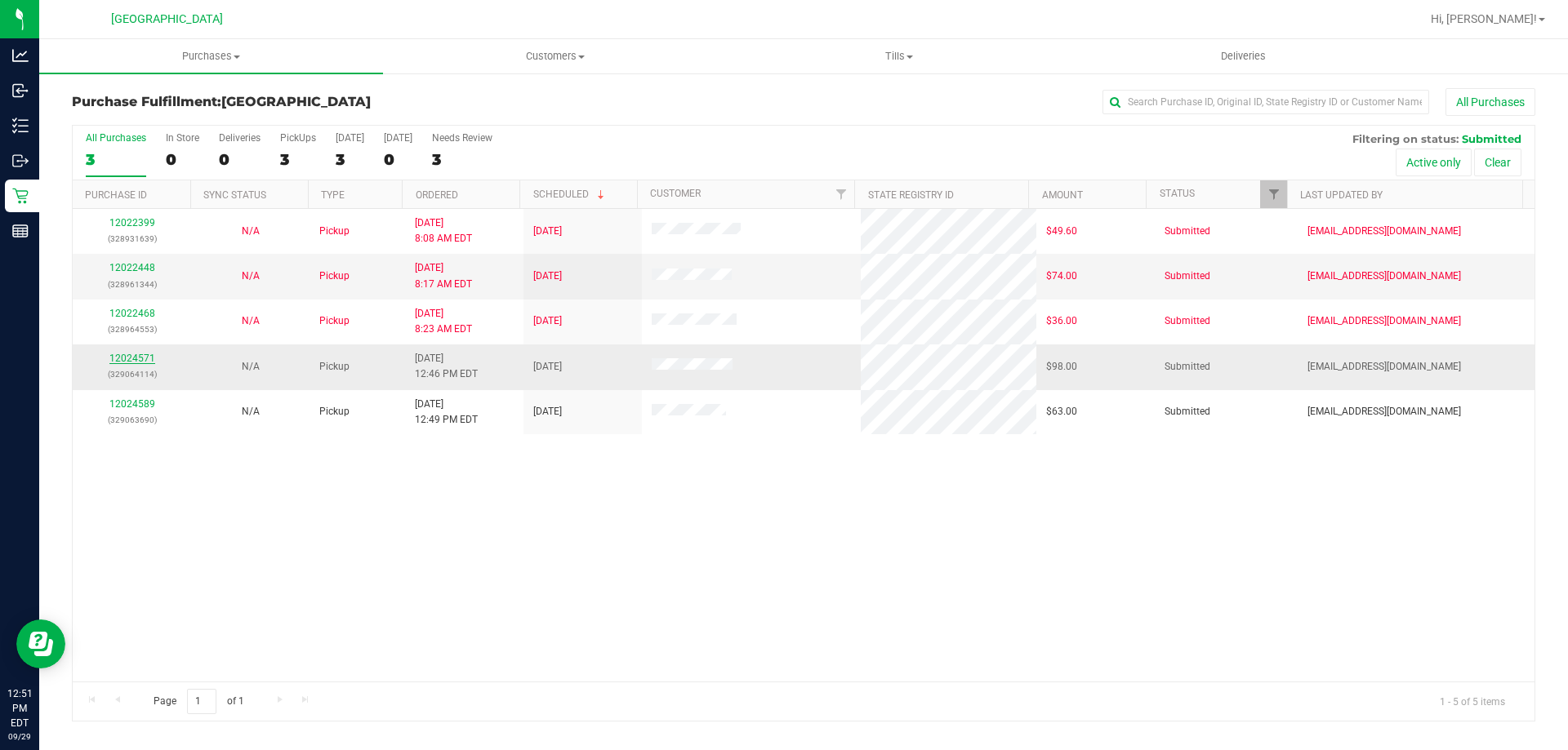
click at [142, 353] on link "12024571" at bounding box center [133, 359] width 46 height 11
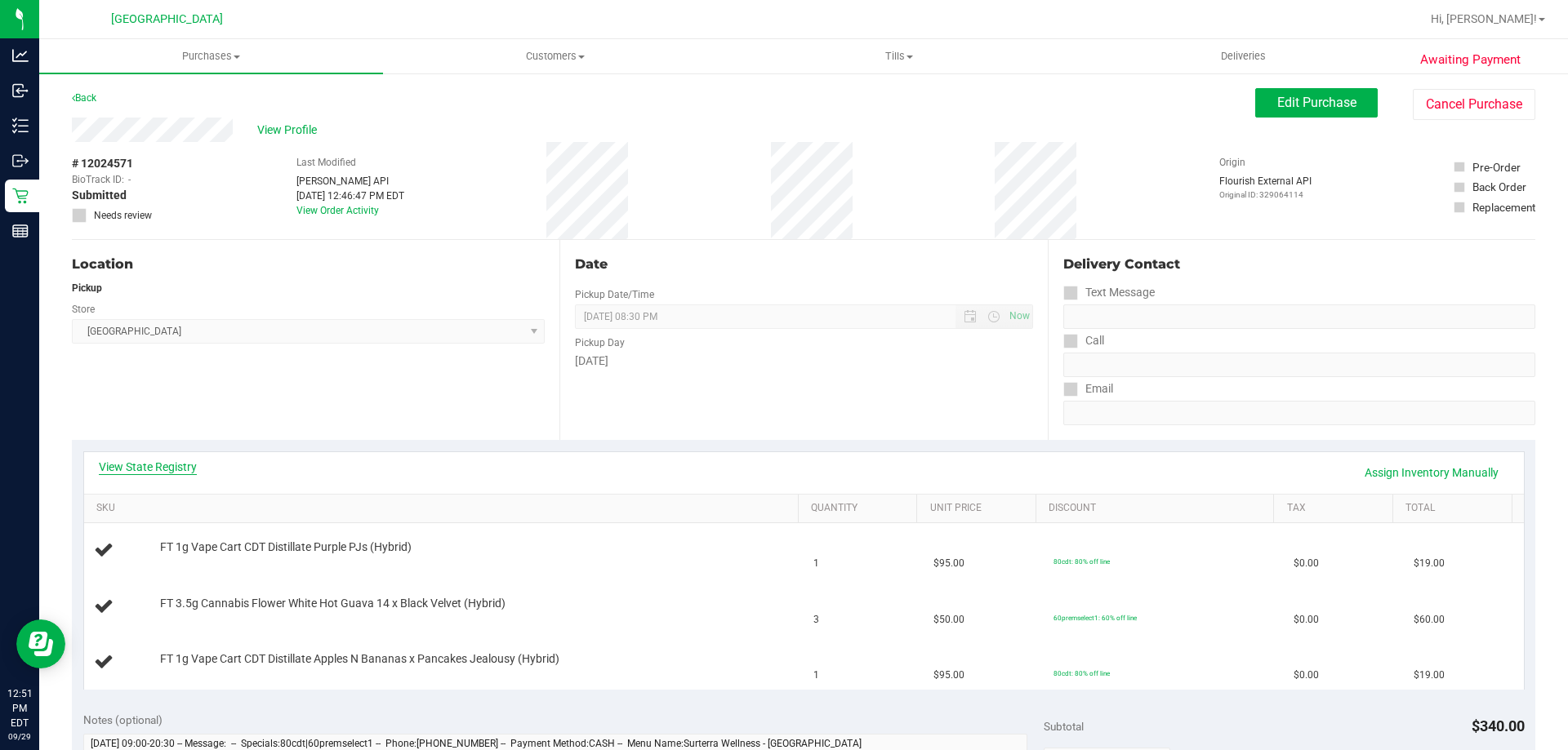
click at [181, 472] on link "View State Registry" at bounding box center [148, 467] width 98 height 16
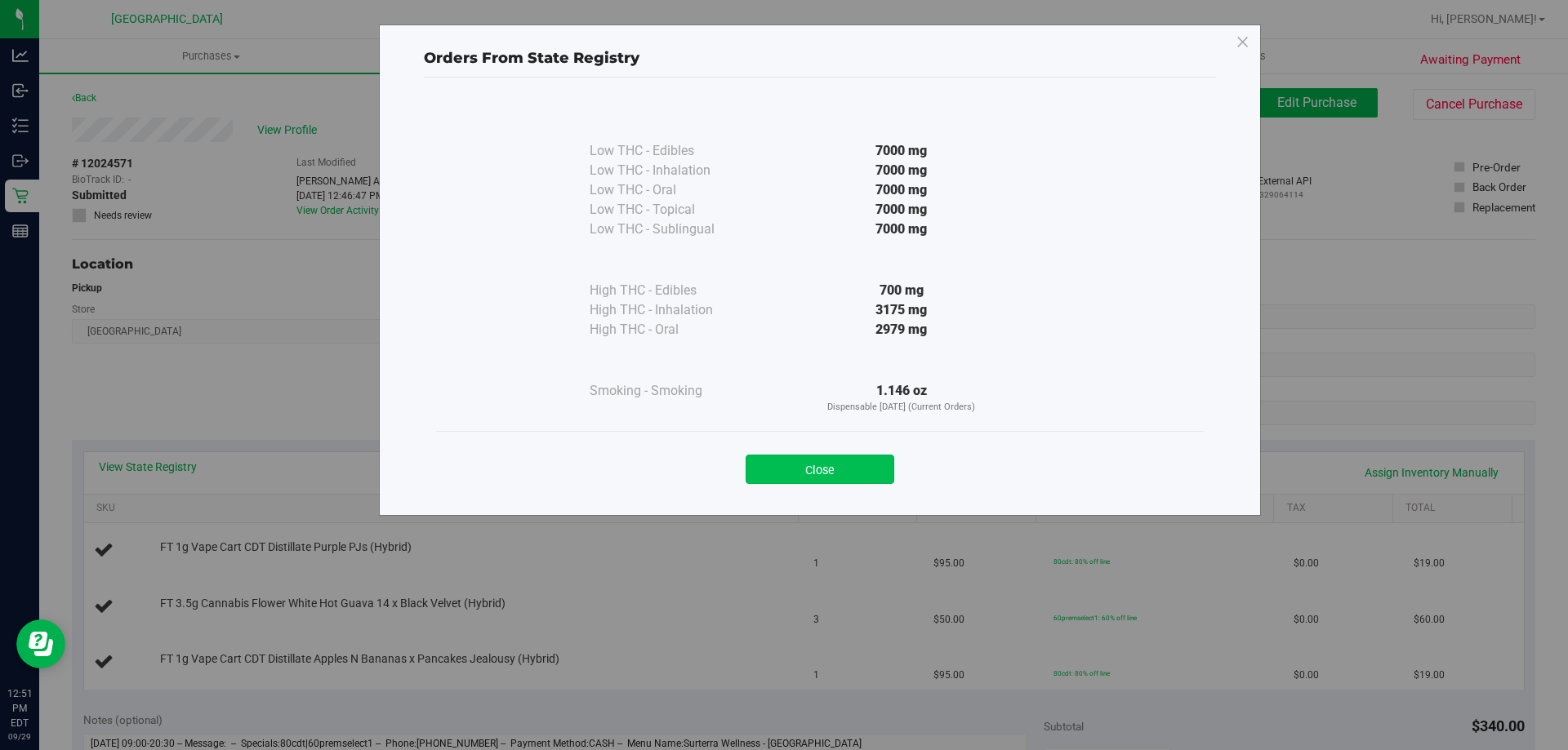
click at [879, 465] on button "Close" at bounding box center [819, 469] width 148 height 29
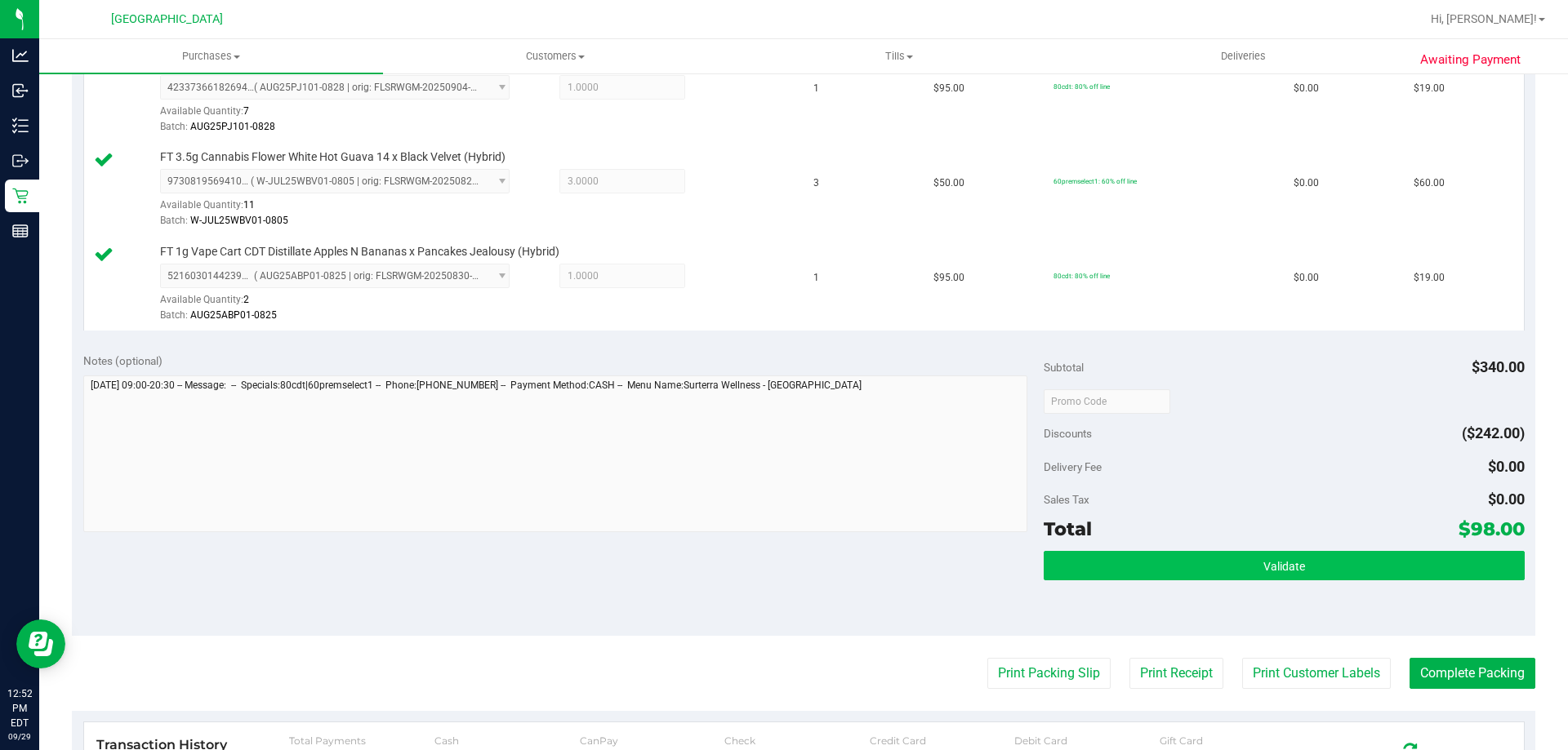
scroll to position [490, 0]
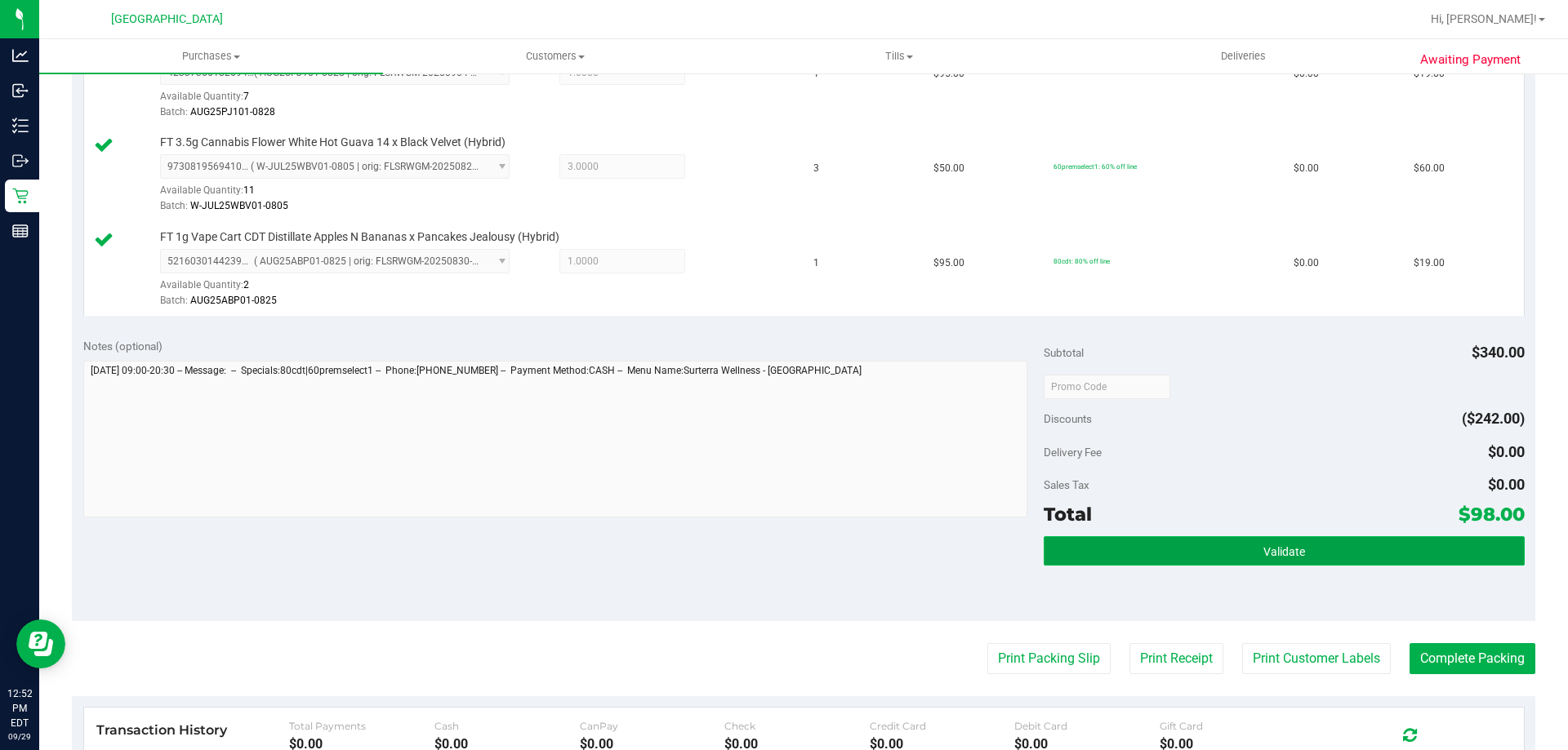
click at [1193, 553] on button "Validate" at bounding box center [1283, 551] width 480 height 29
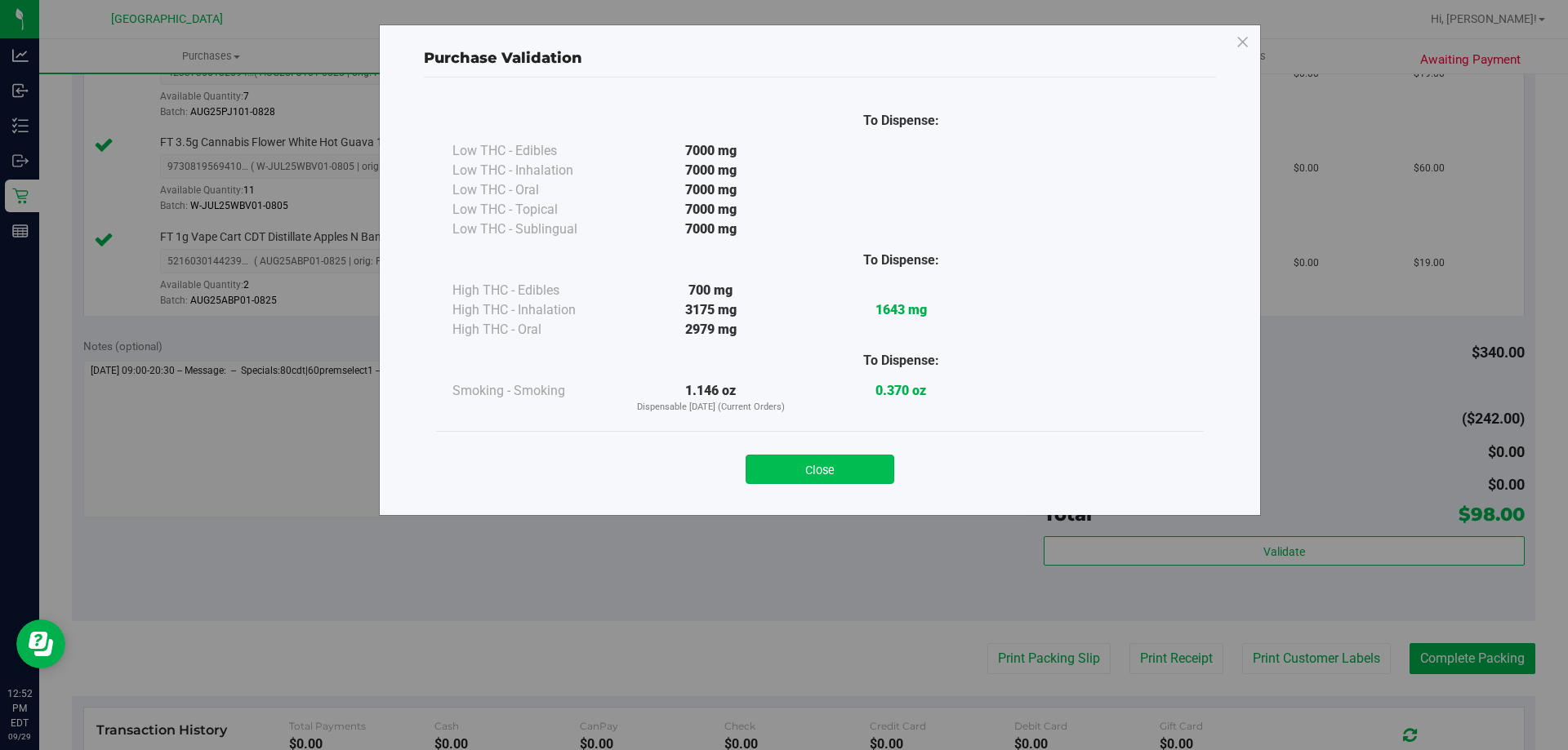
click at [877, 459] on button "Close" at bounding box center [819, 469] width 148 height 29
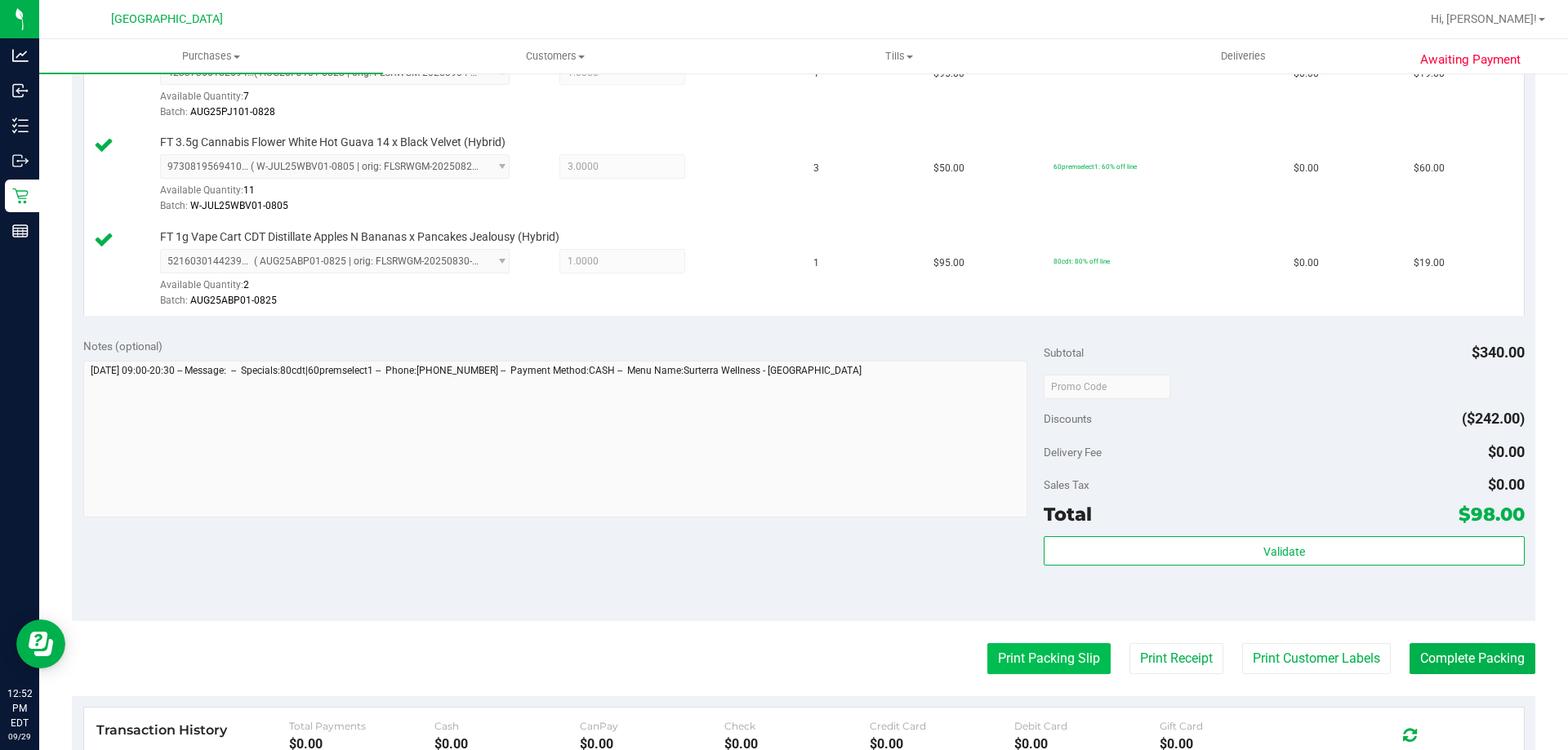
drag, startPoint x: 1042, startPoint y: 637, endPoint x: 1042, endPoint y: 653, distance: 16.0
click at [1042, 641] on purchase-details "Back Edit Purchase Cancel Purchase View Profile # 12024571 BioTrack ID: - Submi…" at bounding box center [803, 300] width 1463 height 1403
click at [1042, 654] on button "Print Packing Slip" at bounding box center [1049, 659] width 124 height 31
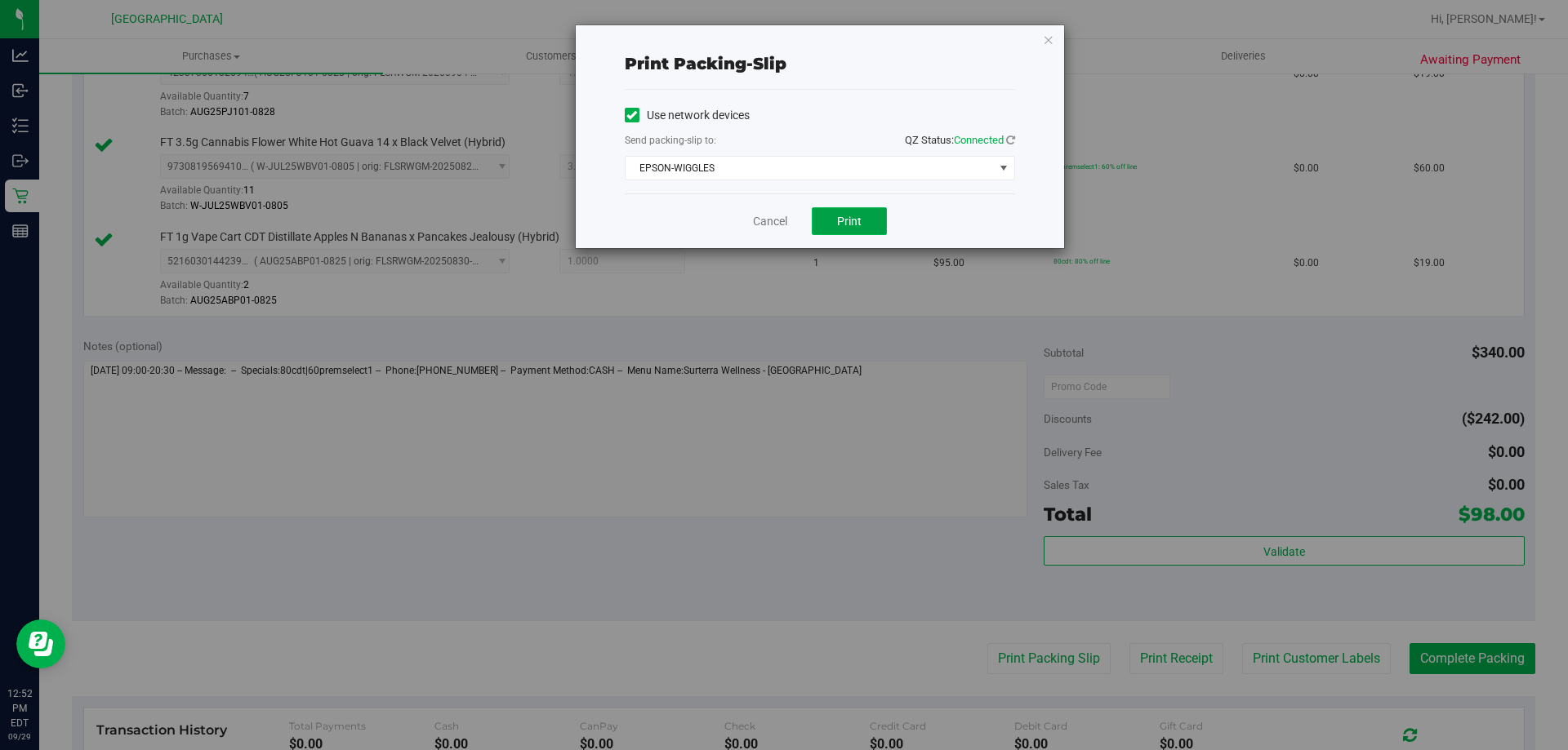
click at [852, 233] on button "Print" at bounding box center [849, 221] width 75 height 28
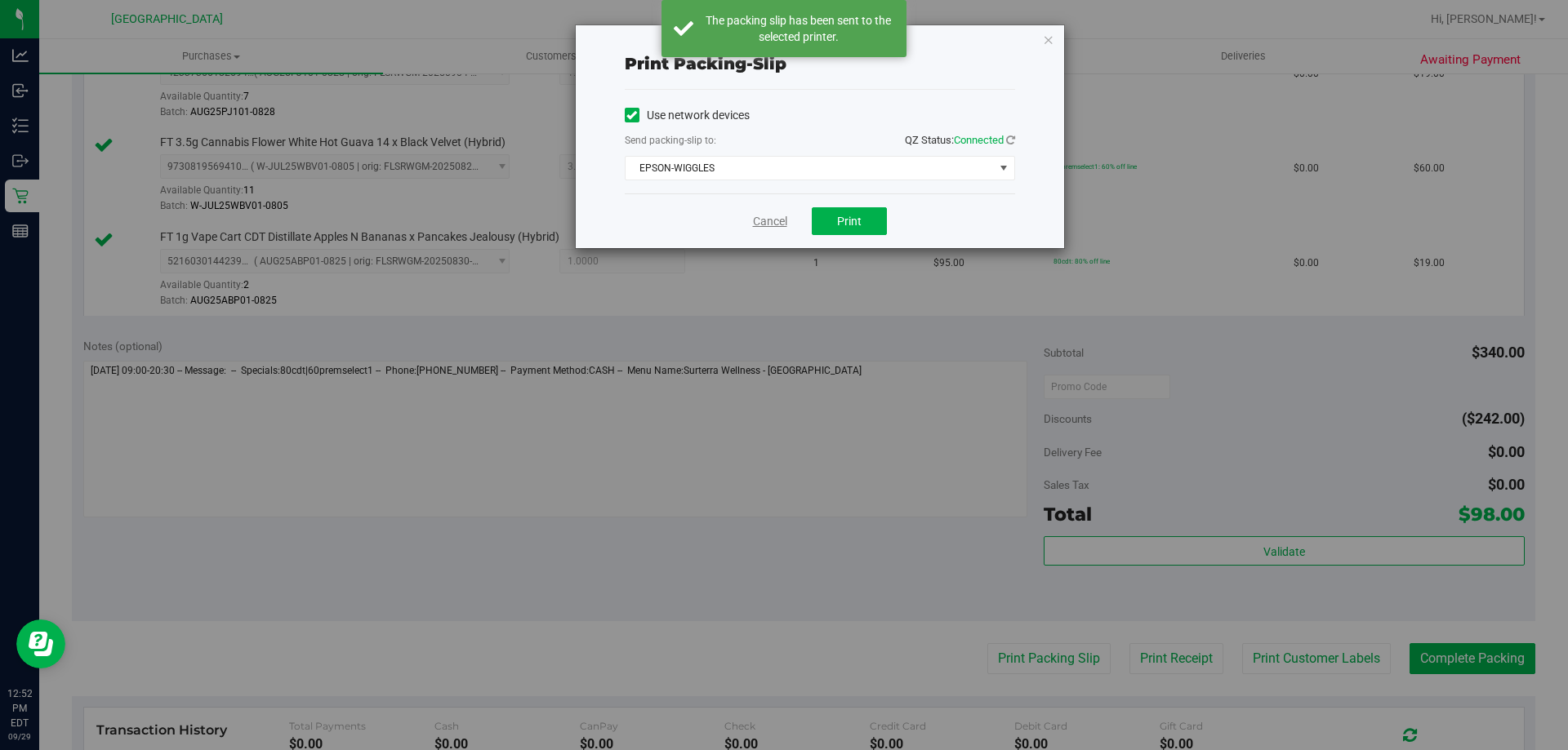
click at [776, 215] on link "Cancel" at bounding box center [770, 221] width 34 height 17
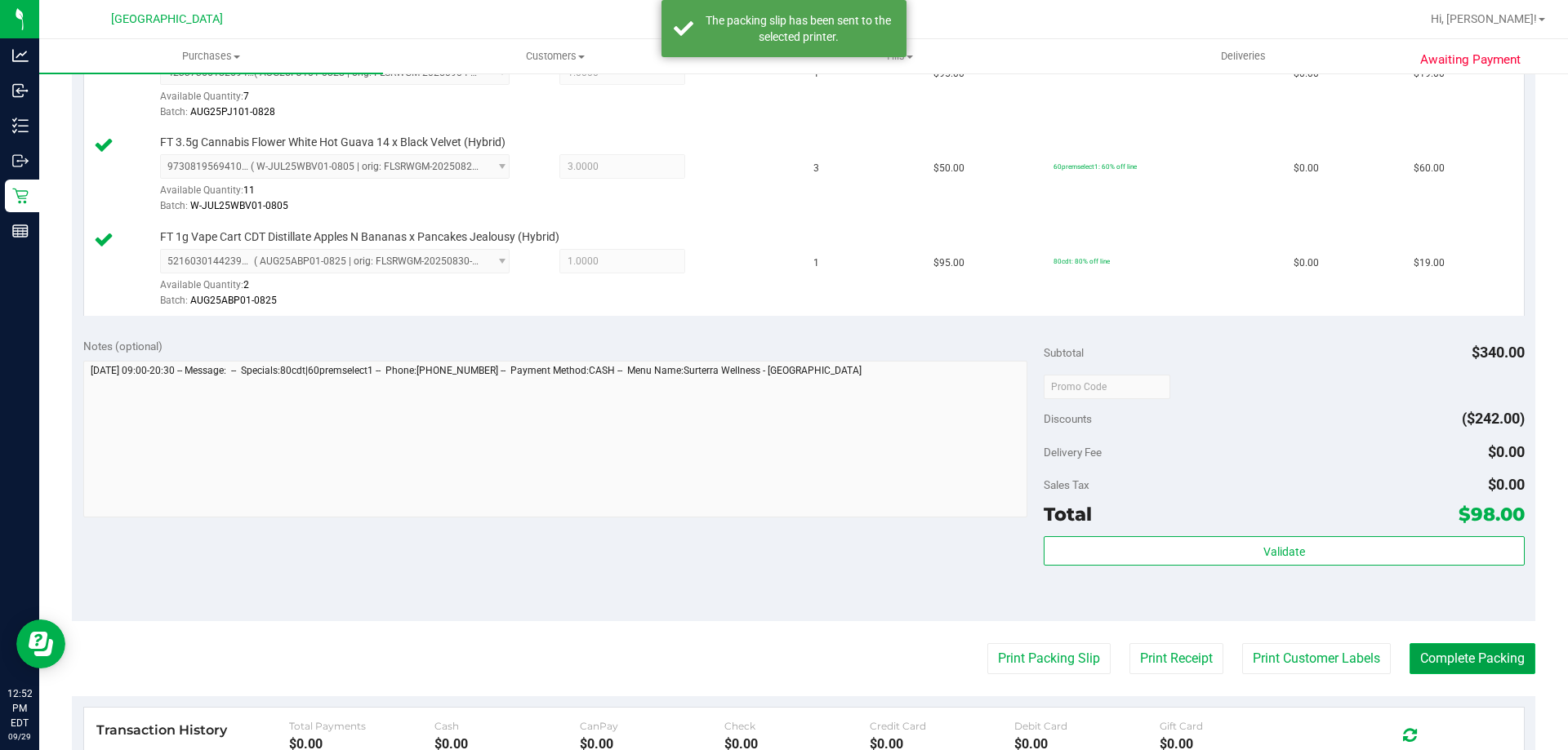
click at [1446, 669] on button "Complete Packing" at bounding box center [1472, 659] width 126 height 31
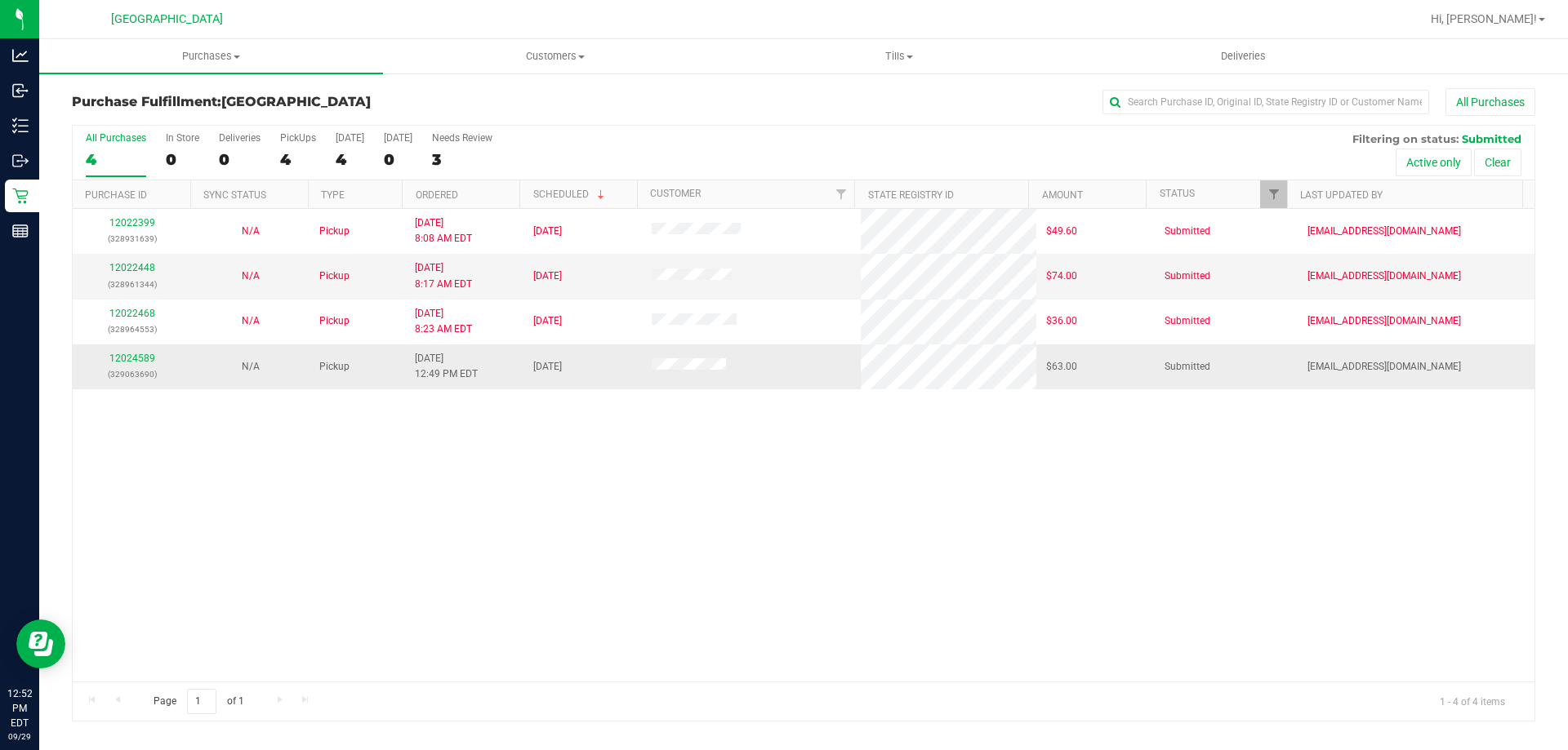
click at [142, 352] on div "12024589 (329063690)" at bounding box center [132, 367] width 99 height 31
click at [132, 357] on link "12024589" at bounding box center [133, 359] width 46 height 11
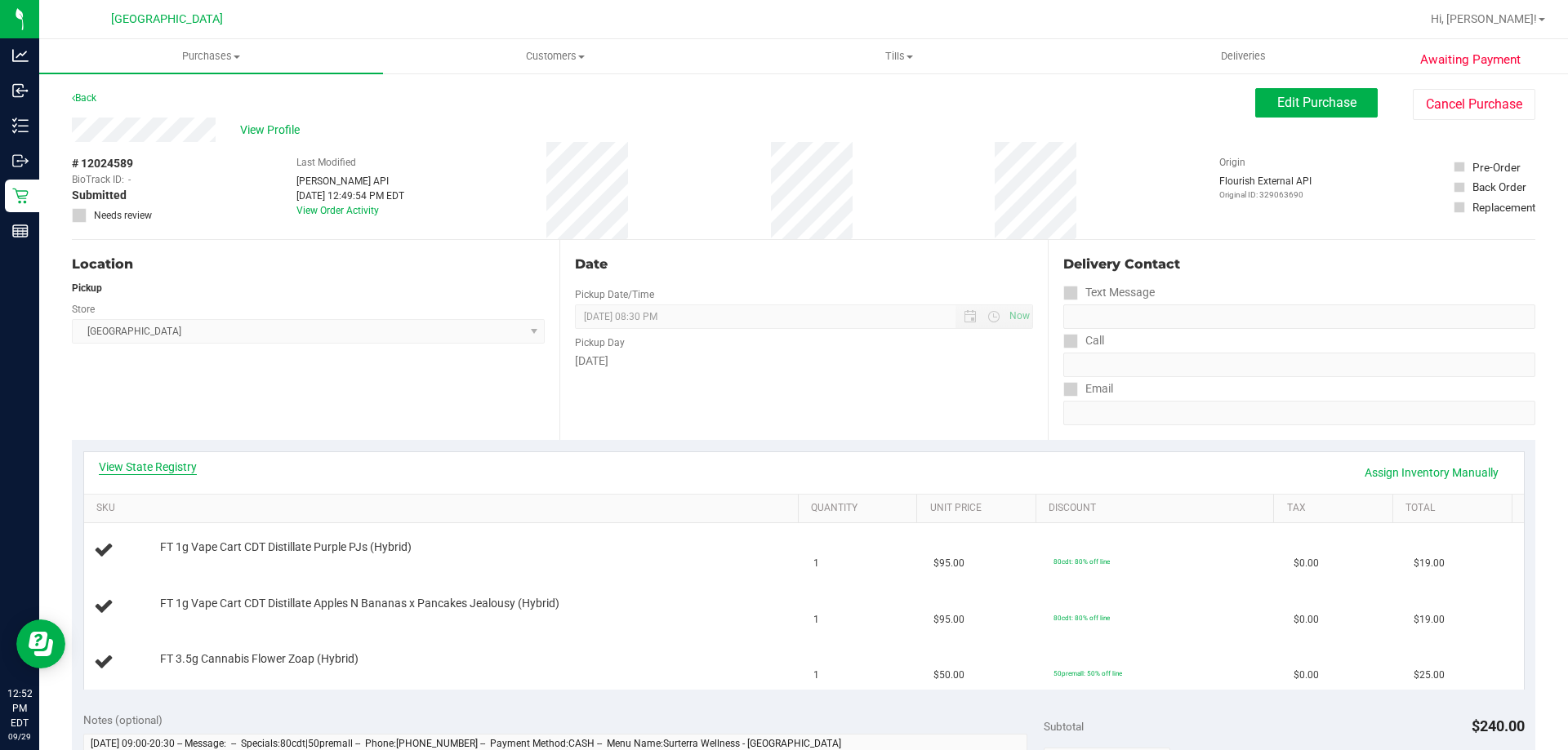
click at [157, 467] on link "View State Registry" at bounding box center [148, 467] width 98 height 16
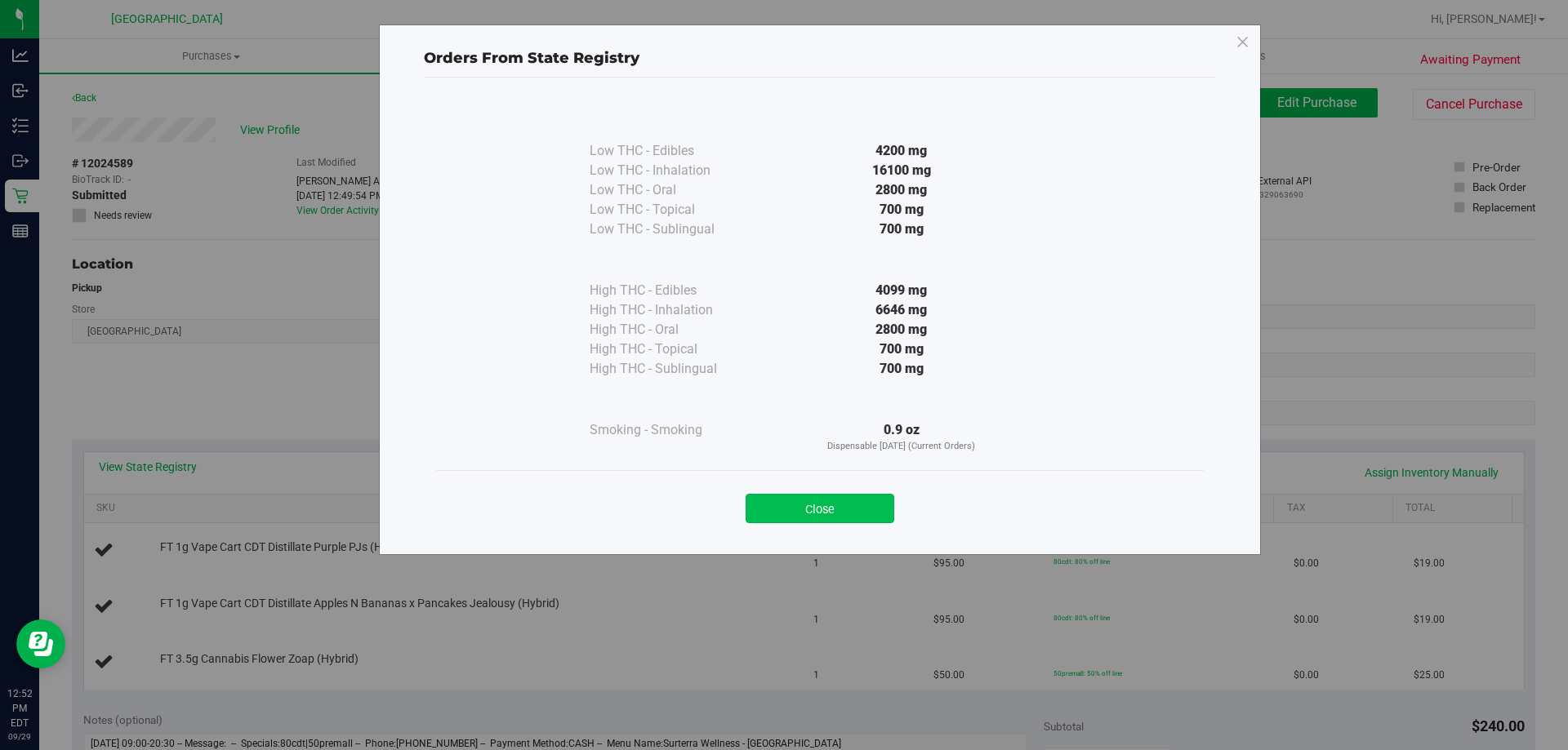
click at [821, 508] on button "Close" at bounding box center [819, 508] width 148 height 29
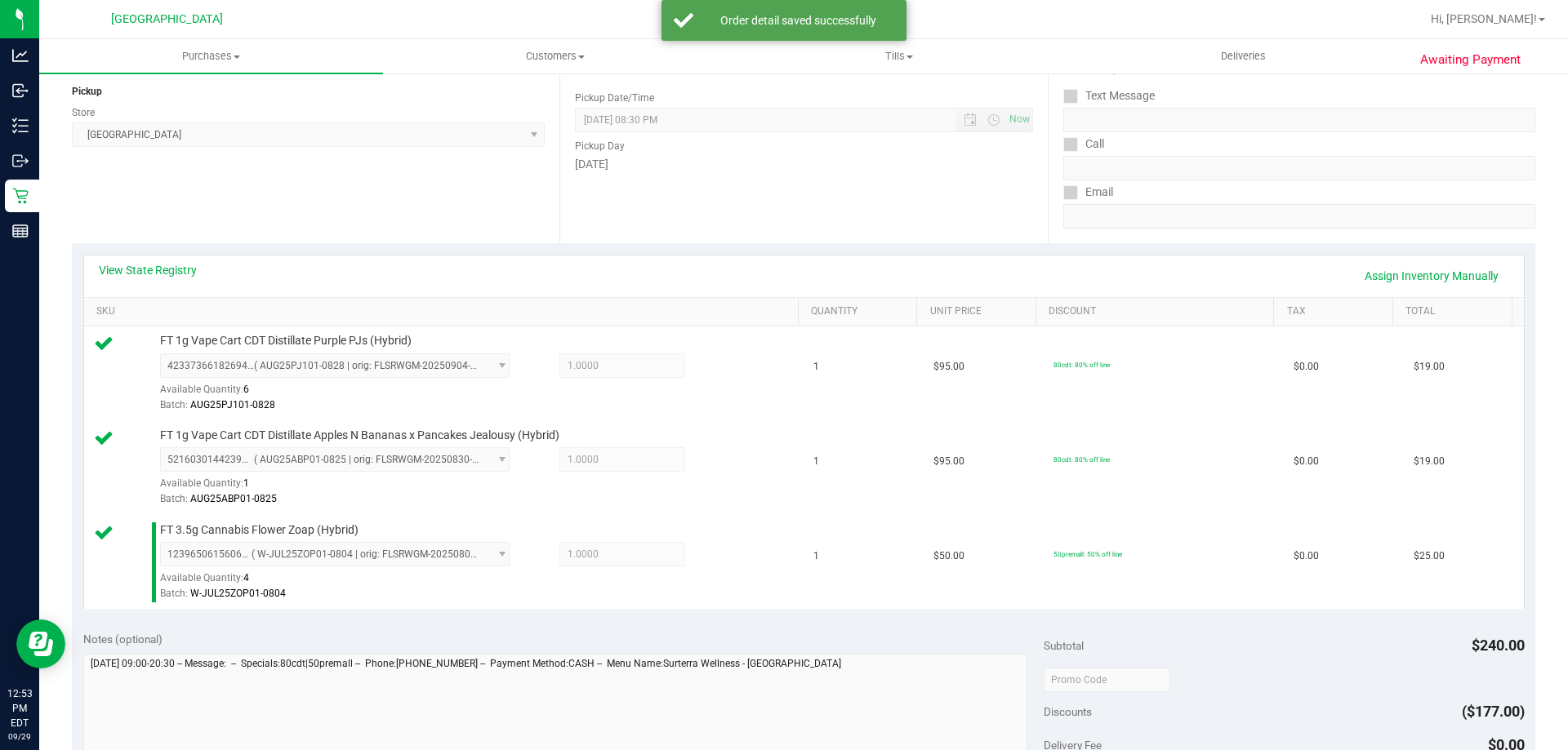
scroll to position [490, 0]
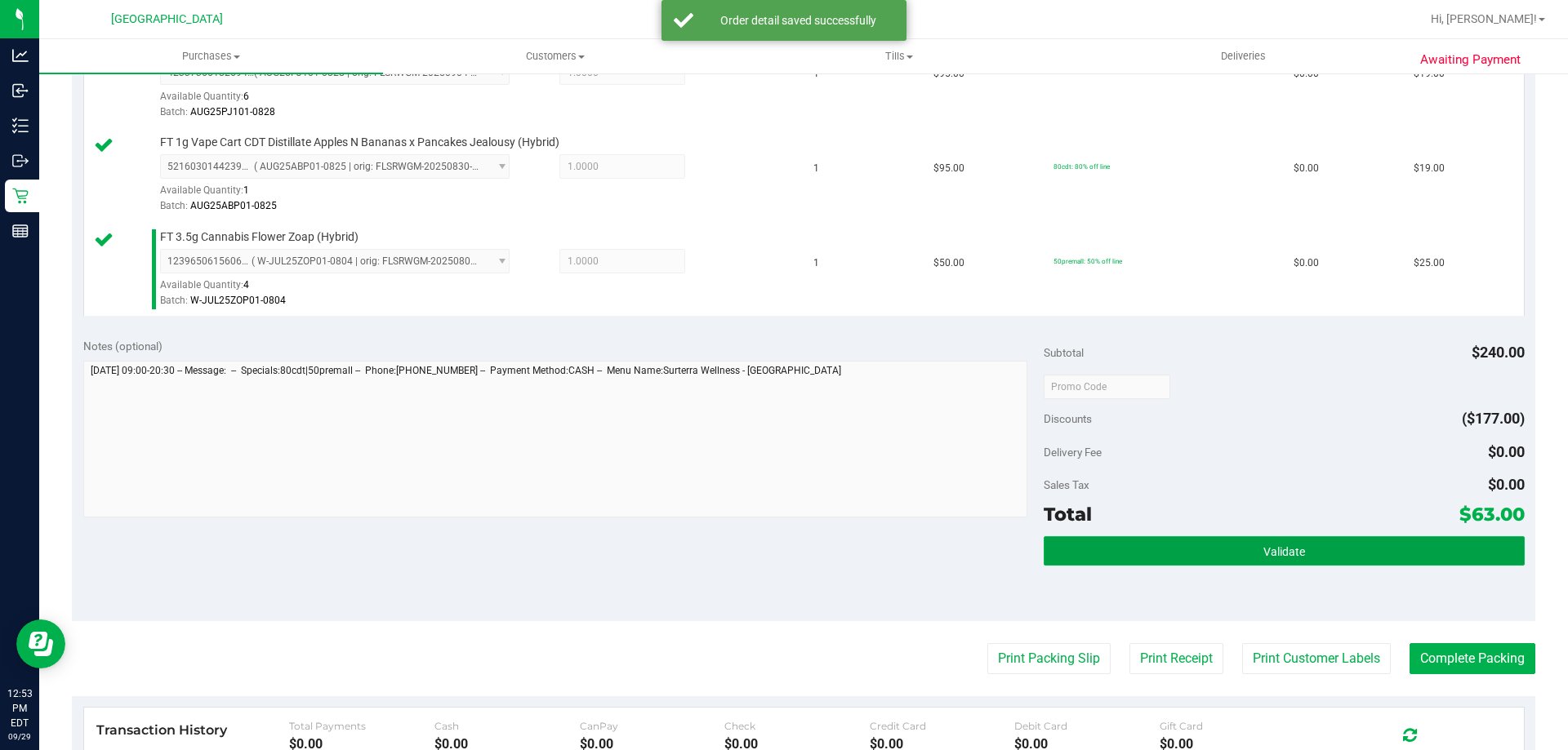
click at [1198, 545] on button "Validate" at bounding box center [1283, 551] width 480 height 29
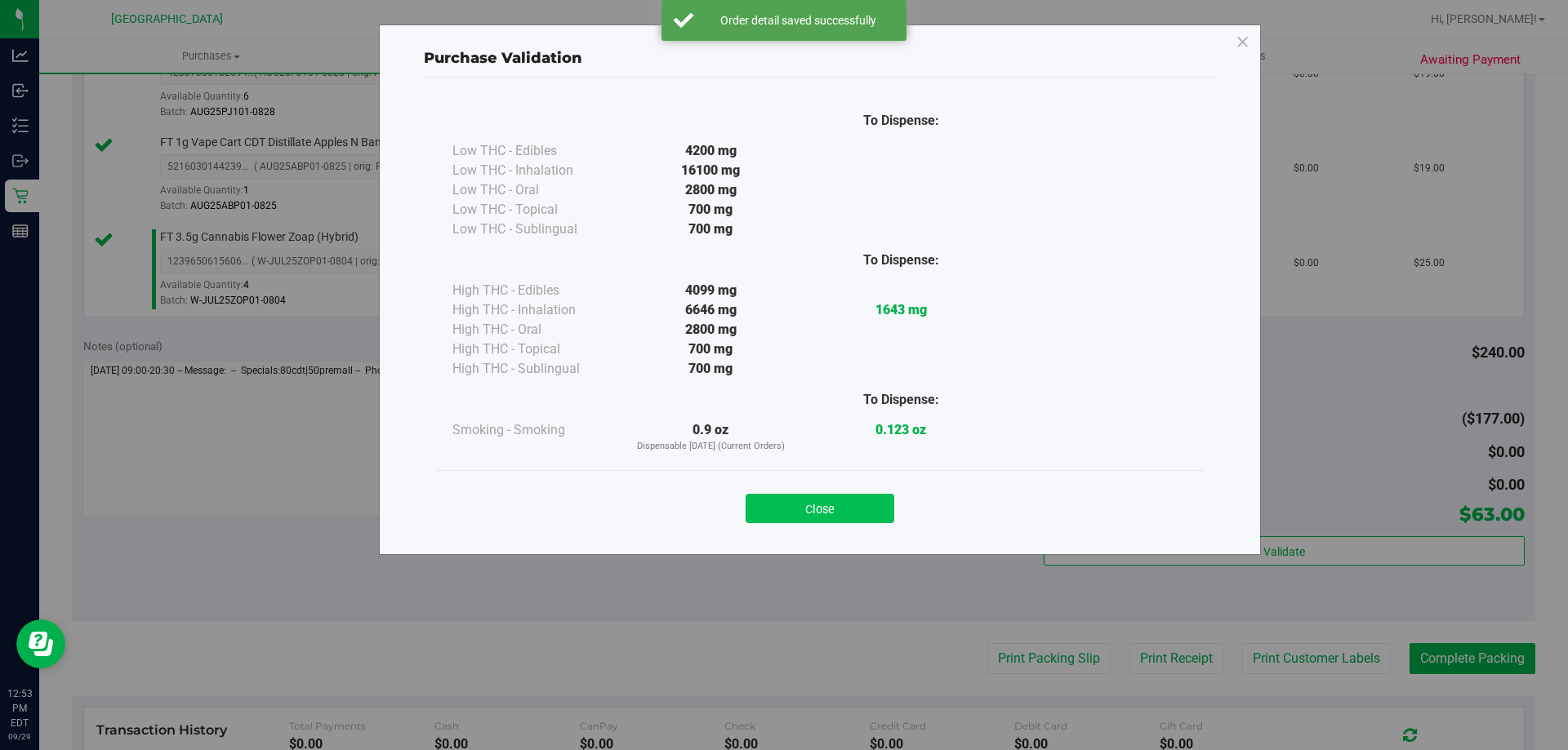
click at [818, 511] on button "Close" at bounding box center [819, 508] width 148 height 29
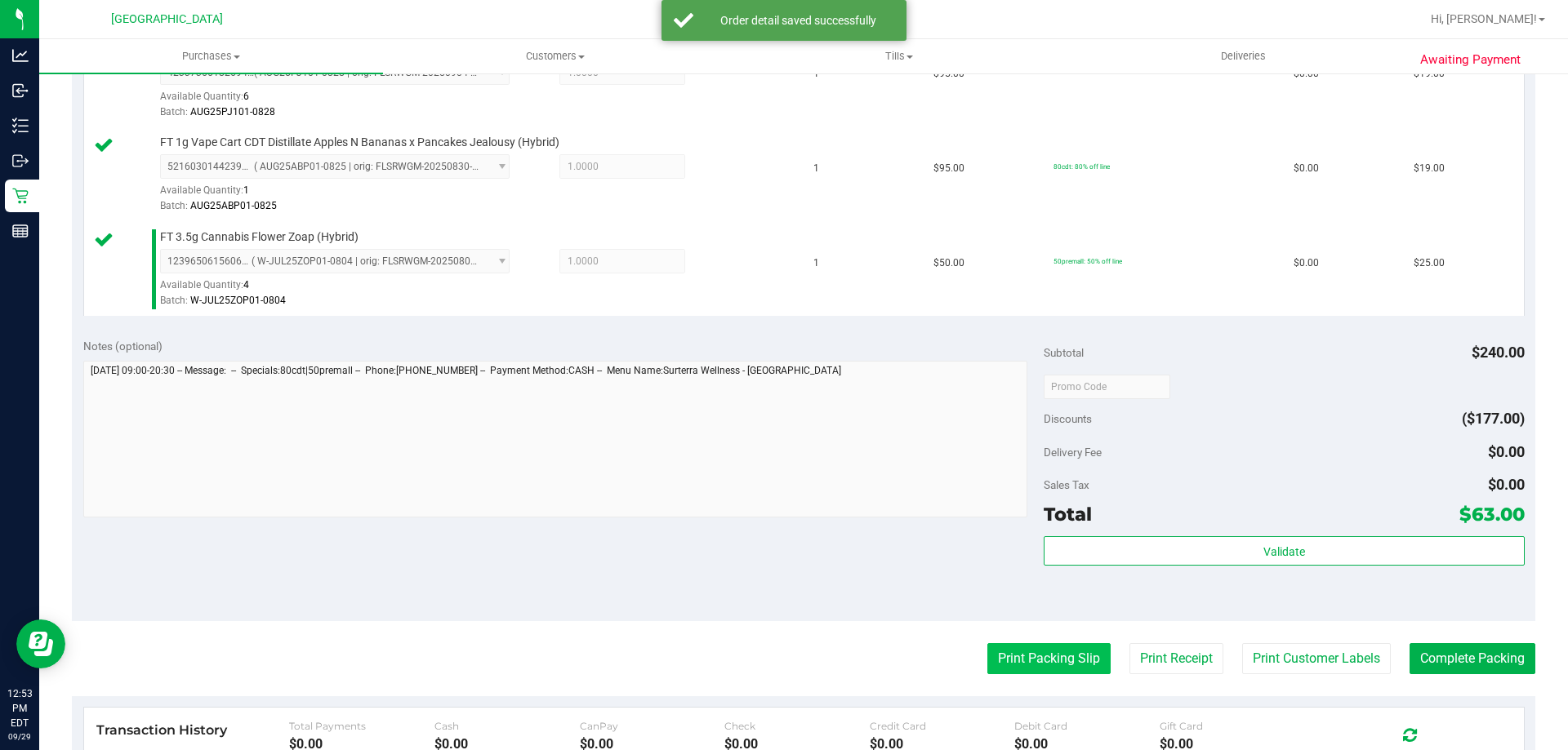
click at [1056, 664] on button "Print Packing Slip" at bounding box center [1049, 659] width 124 height 31
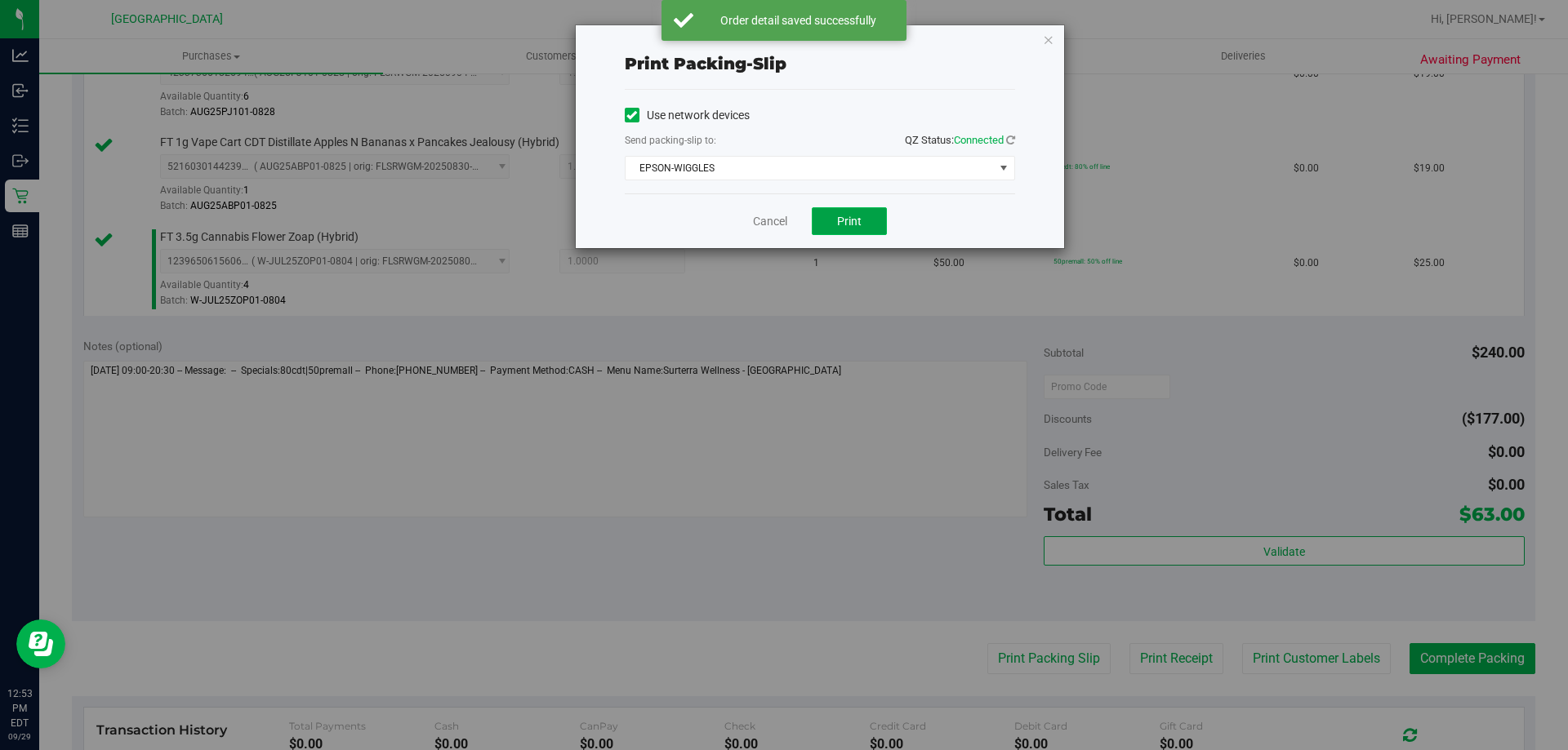
click at [845, 216] on span "Print" at bounding box center [849, 221] width 25 height 13
click at [774, 213] on link "Cancel" at bounding box center [770, 221] width 34 height 17
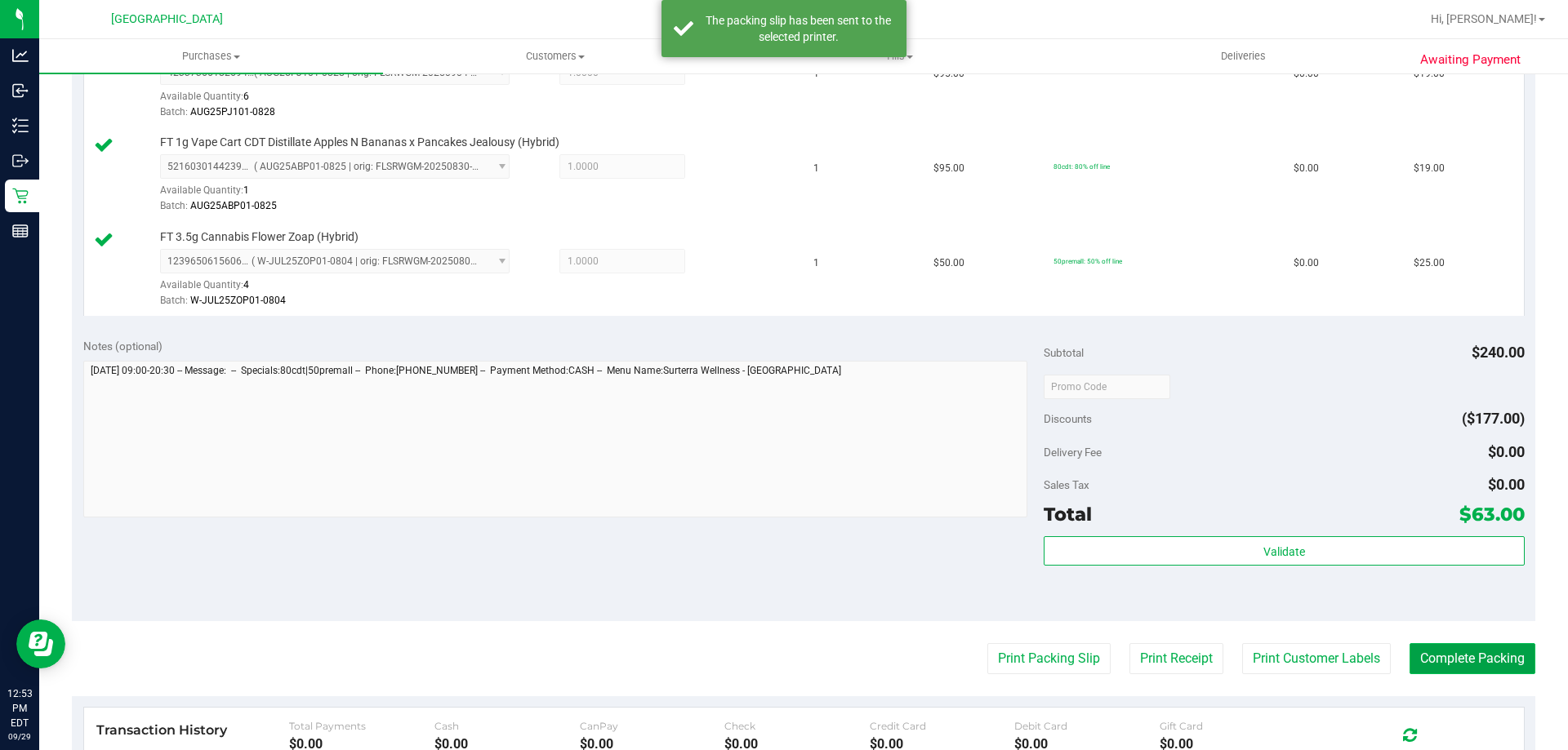
click at [1495, 659] on button "Complete Packing" at bounding box center [1472, 659] width 126 height 31
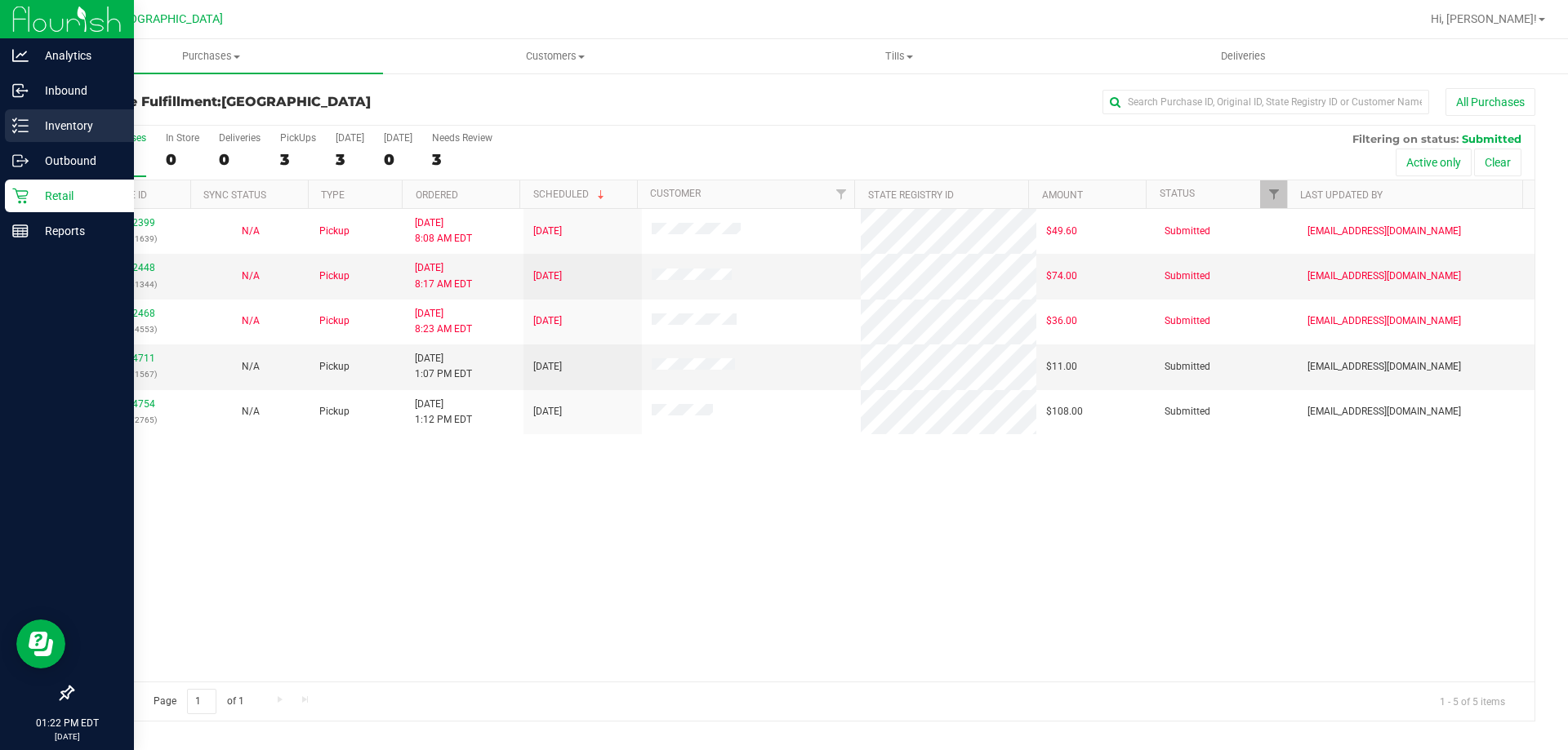
click at [7, 130] on div "Inventory" at bounding box center [70, 126] width 129 height 33
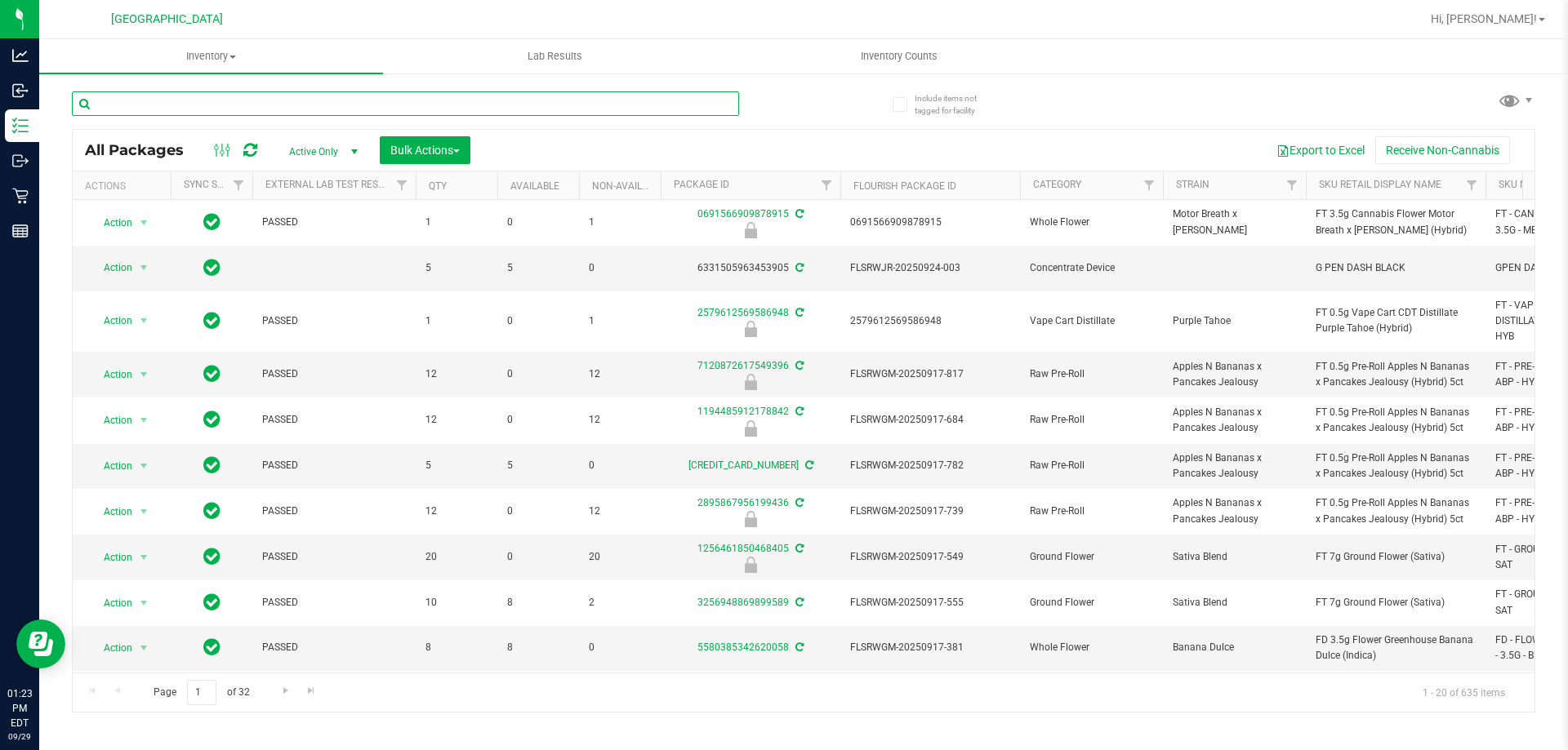
click at [329, 106] on input "text" at bounding box center [405, 104] width 667 height 25
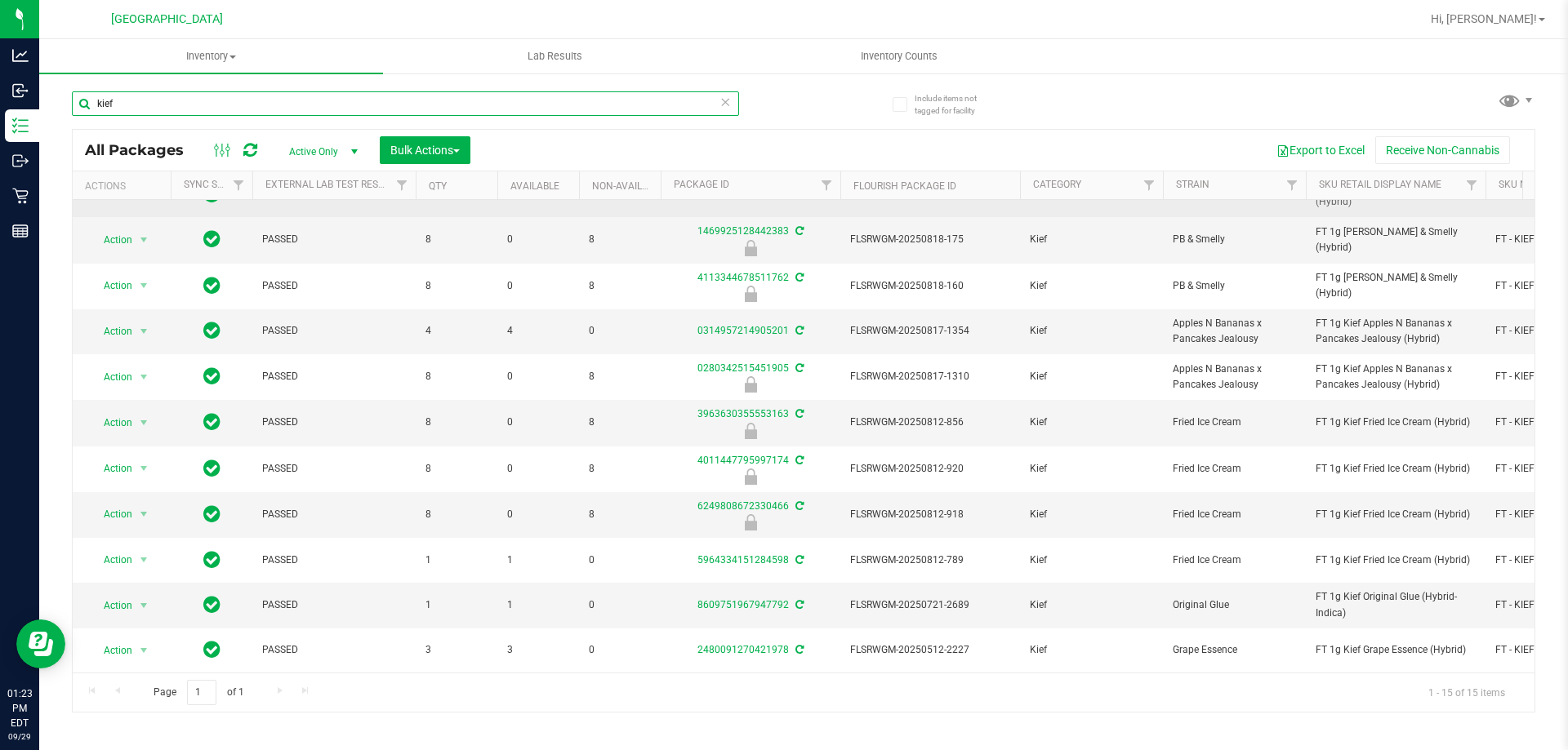
scroll to position [223, 0]
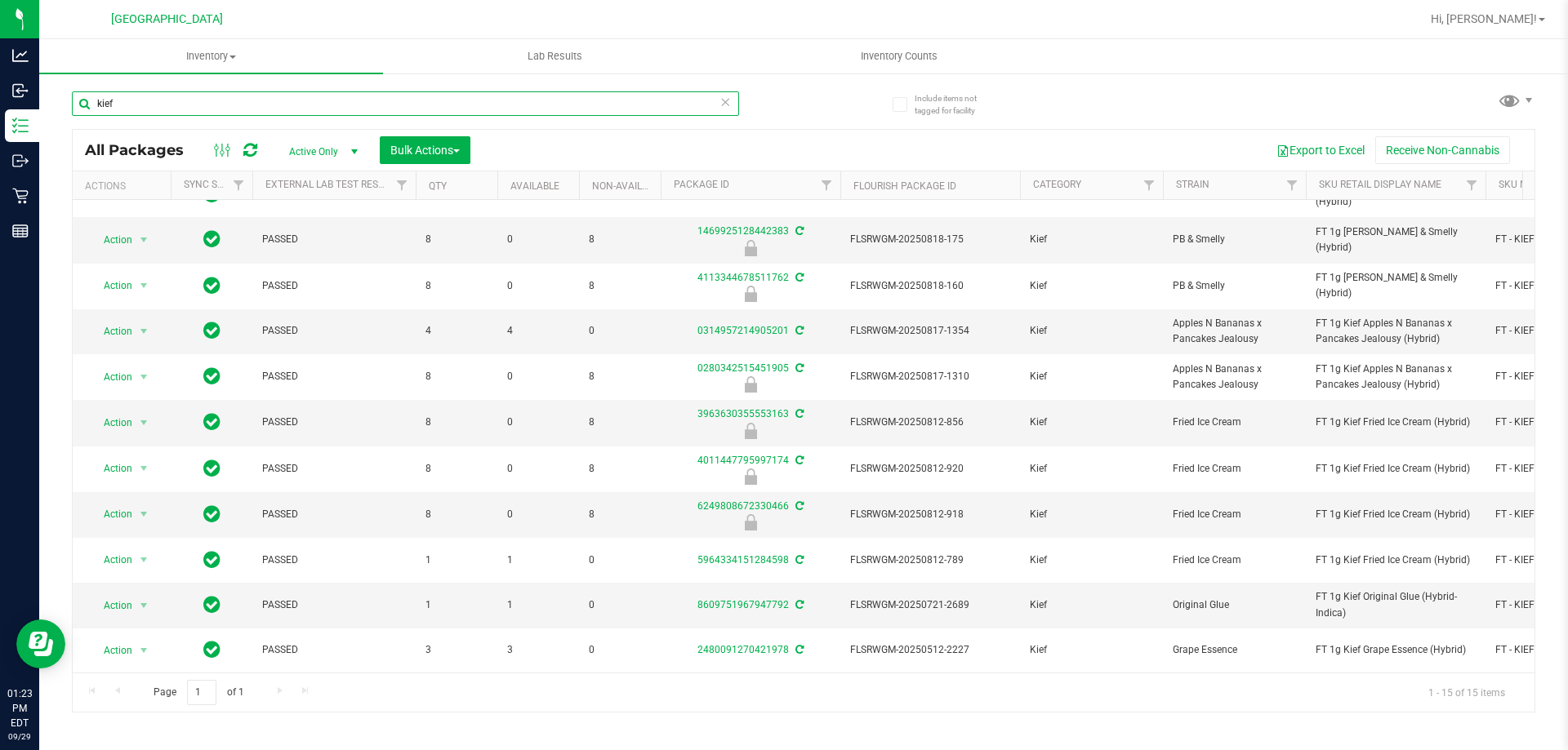
click at [409, 105] on input "kief" at bounding box center [405, 104] width 667 height 25
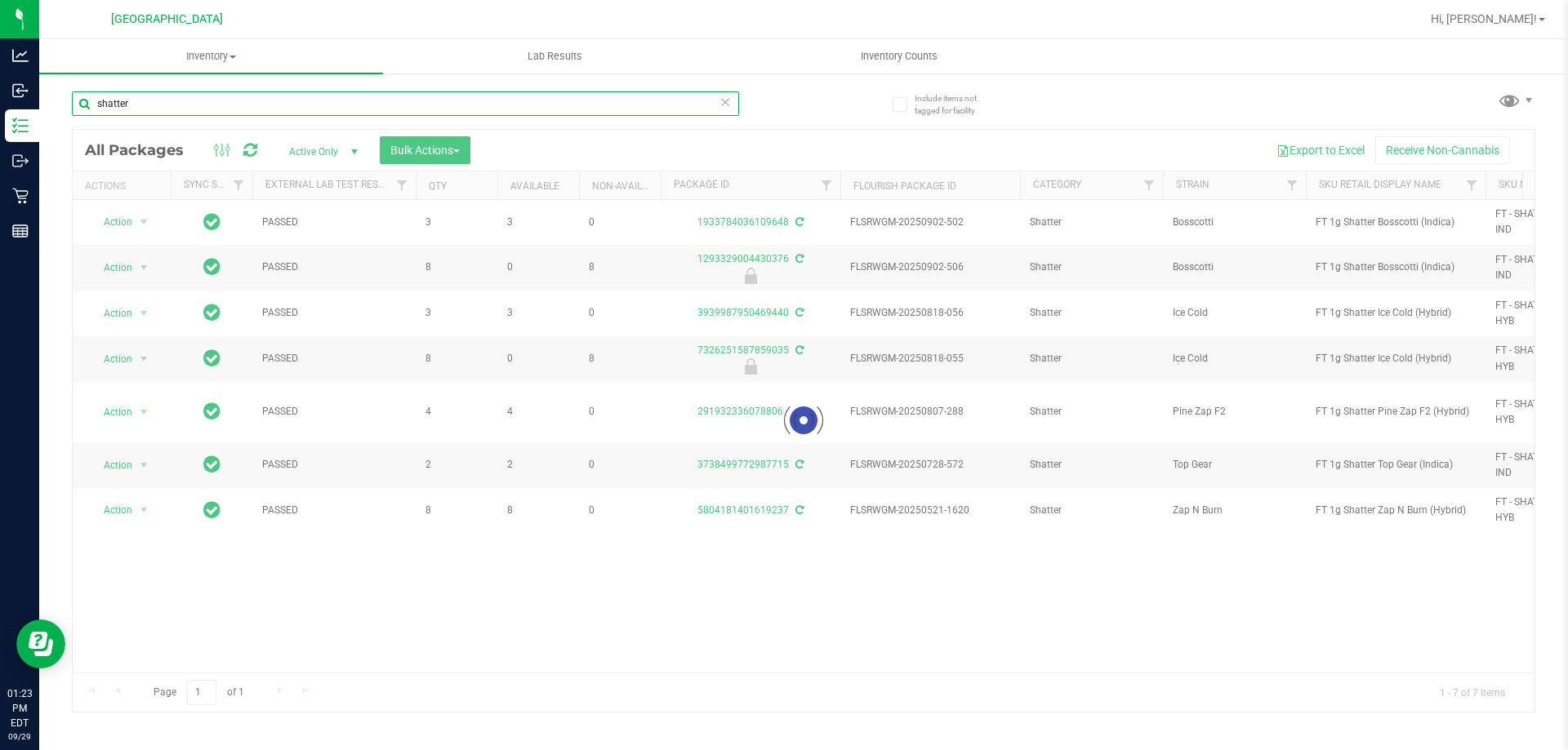
click at [409, 105] on input "shatter" at bounding box center [405, 104] width 667 height 25
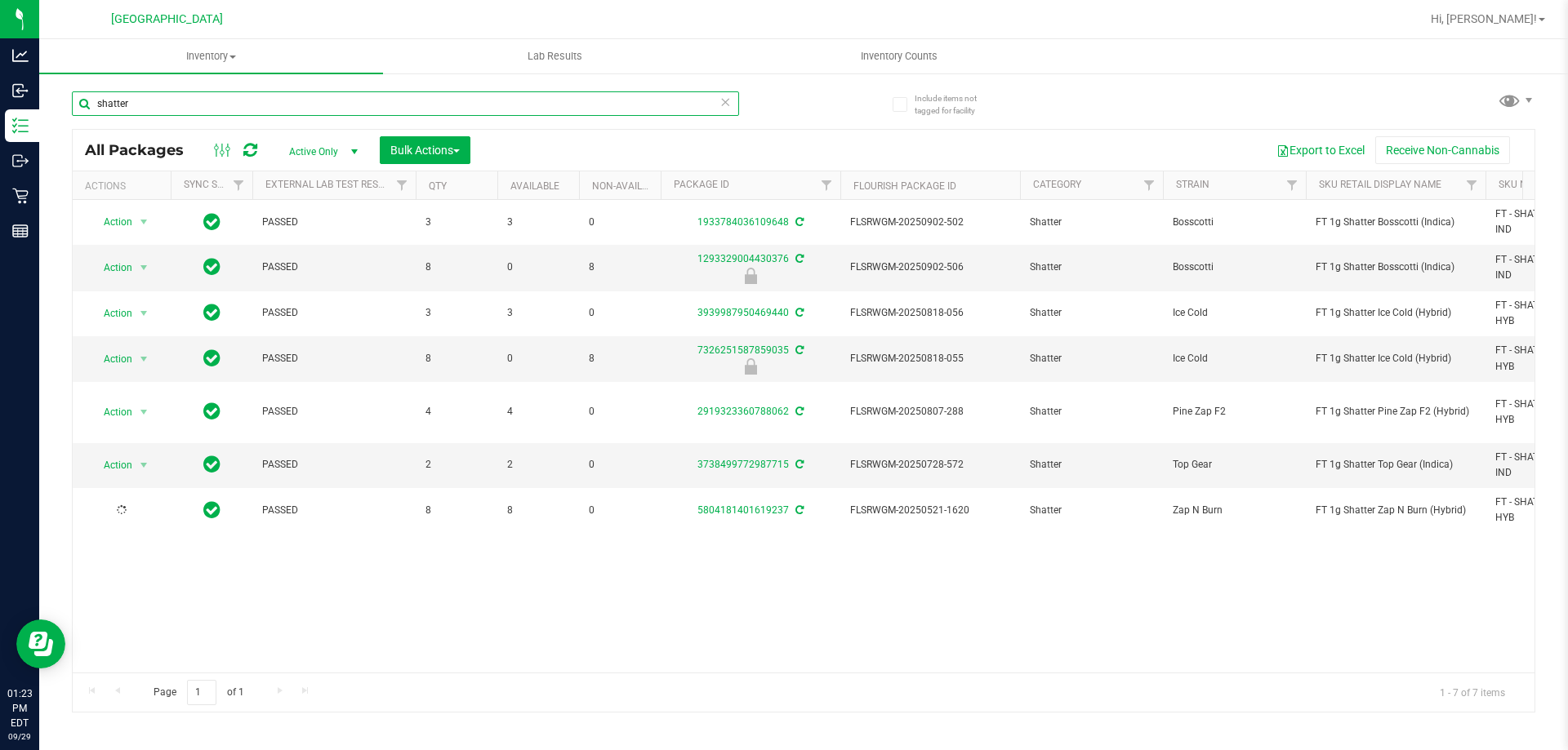
click at [409, 105] on input "shatter" at bounding box center [405, 104] width 667 height 25
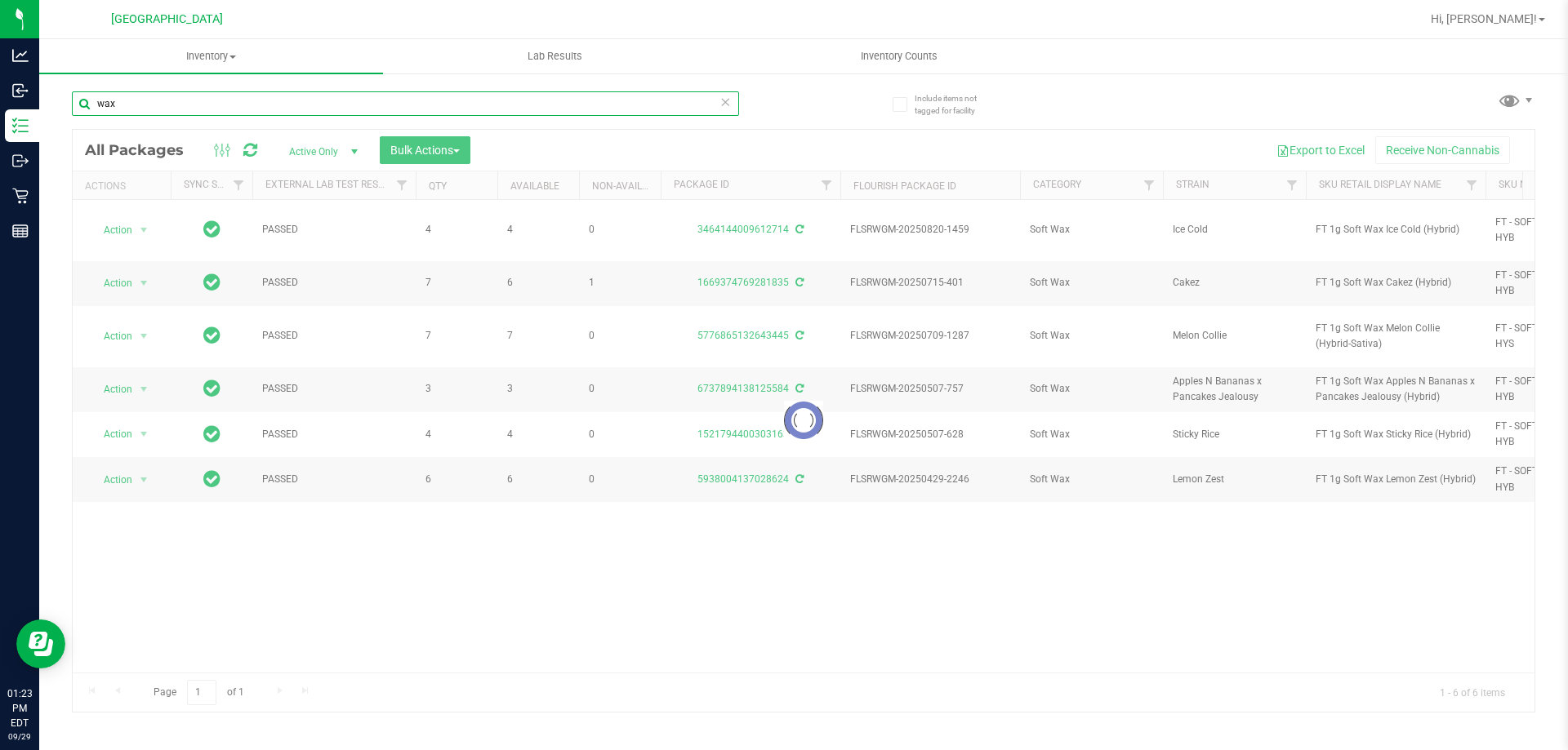
click at [410, 108] on input "wax" at bounding box center [405, 104] width 667 height 25
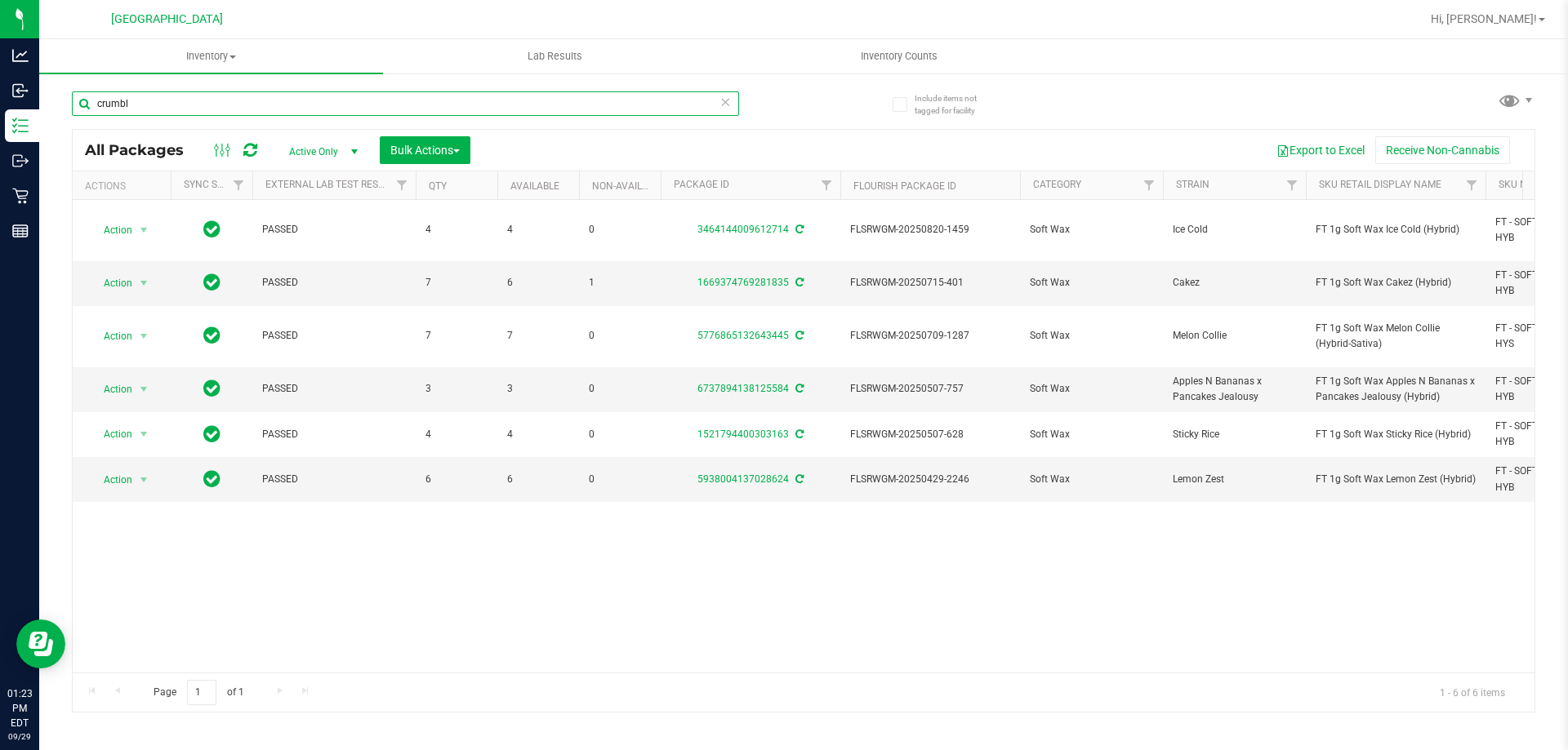
type input "crumble"
